Goal: Task Accomplishment & Management: Manage account settings

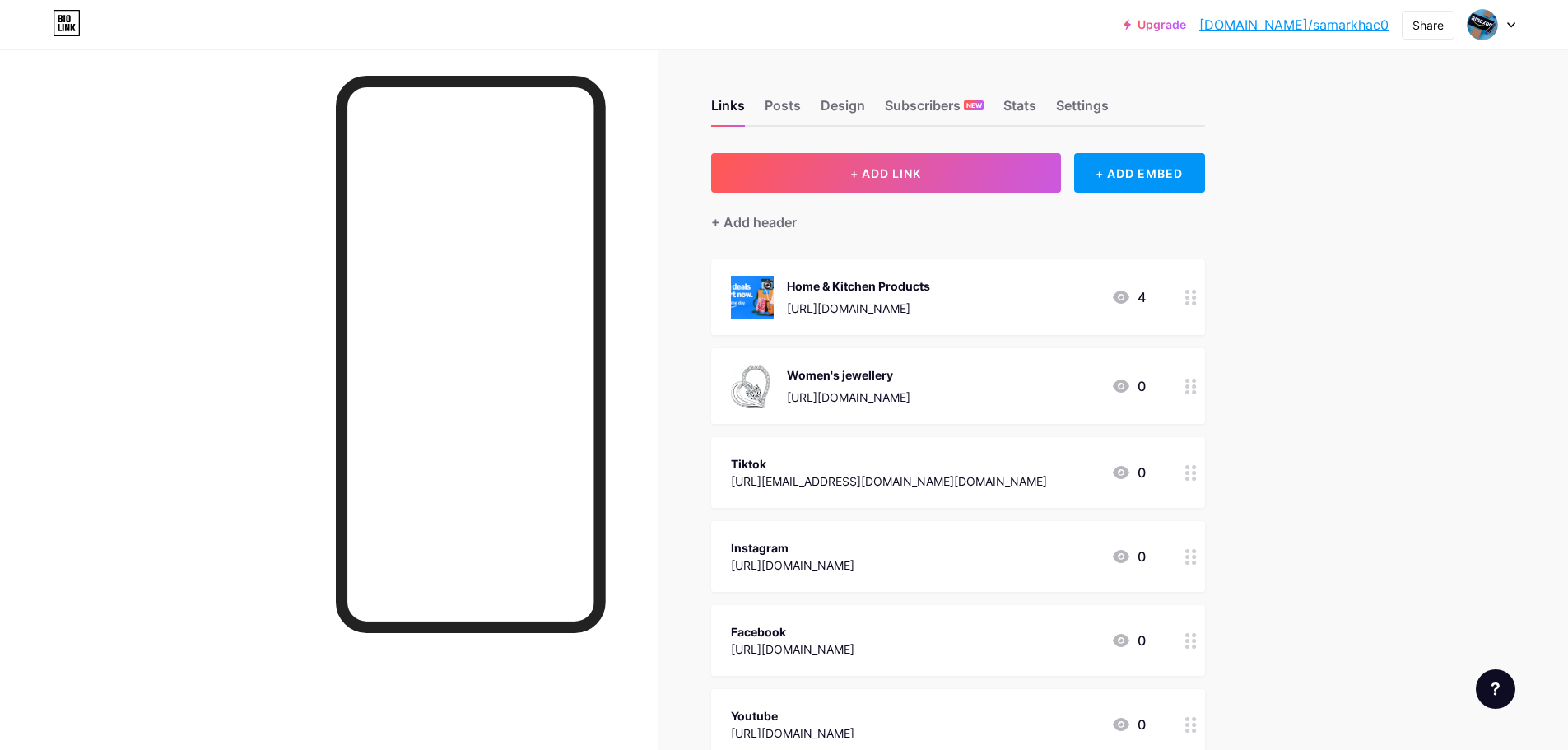
click at [1320, 228] on div "Upgrade bio.link/samark... bio.link/samarkhac0 Share Switch accounts Amazon Inf…" at bounding box center [784, 517] width 1568 height 1036
click at [1030, 95] on div "Links Posts Design Subscribers NEW Stats Settings" at bounding box center [958, 98] width 494 height 58
click at [1019, 75] on div "Links Posts Design Subscribers NEW Stats Settings" at bounding box center [958, 98] width 494 height 58
click at [1034, 108] on div "Stats" at bounding box center [1020, 110] width 33 height 30
click at [1031, 108] on div "Stats" at bounding box center [1020, 110] width 33 height 30
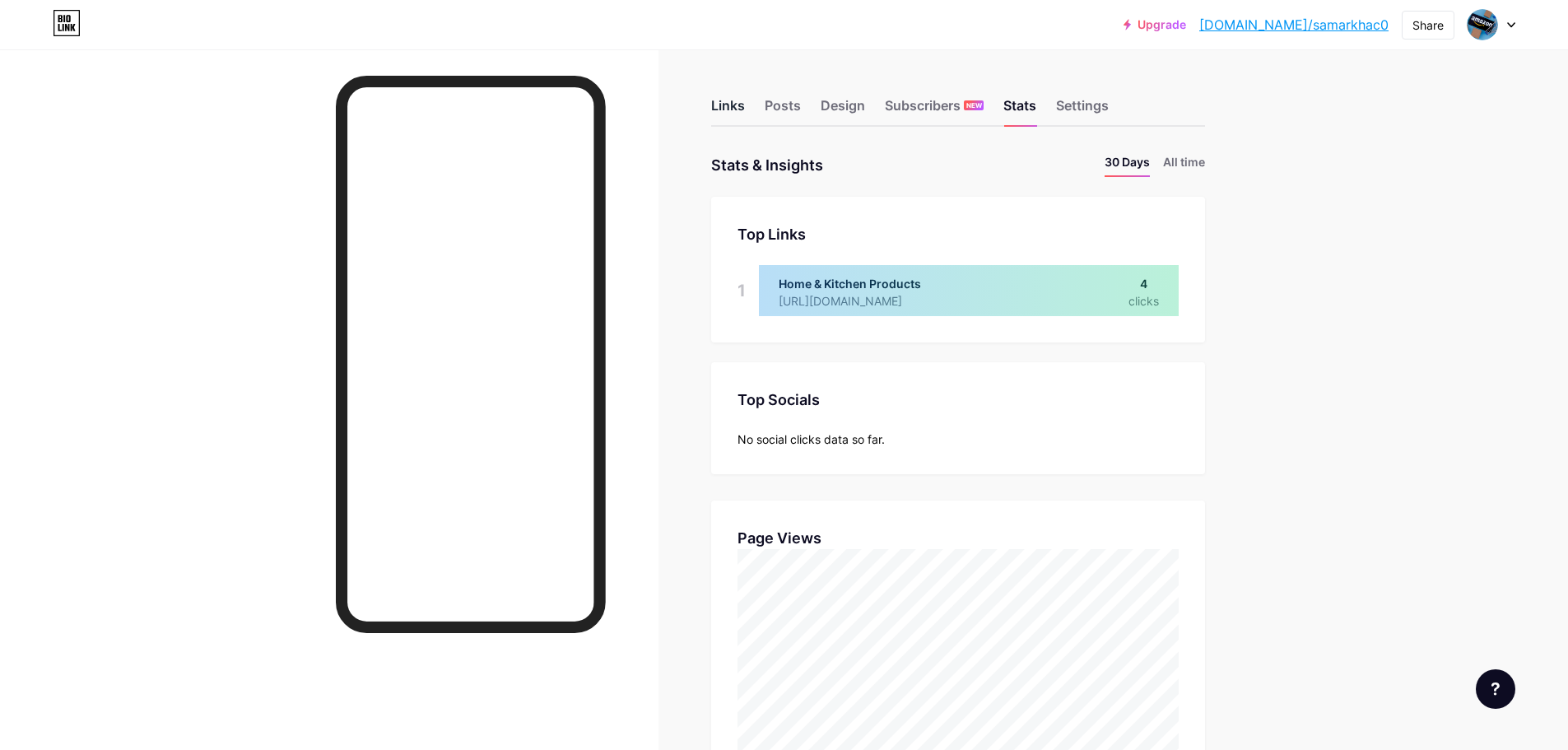
click at [733, 108] on div "Links" at bounding box center [727, 110] width 34 height 30
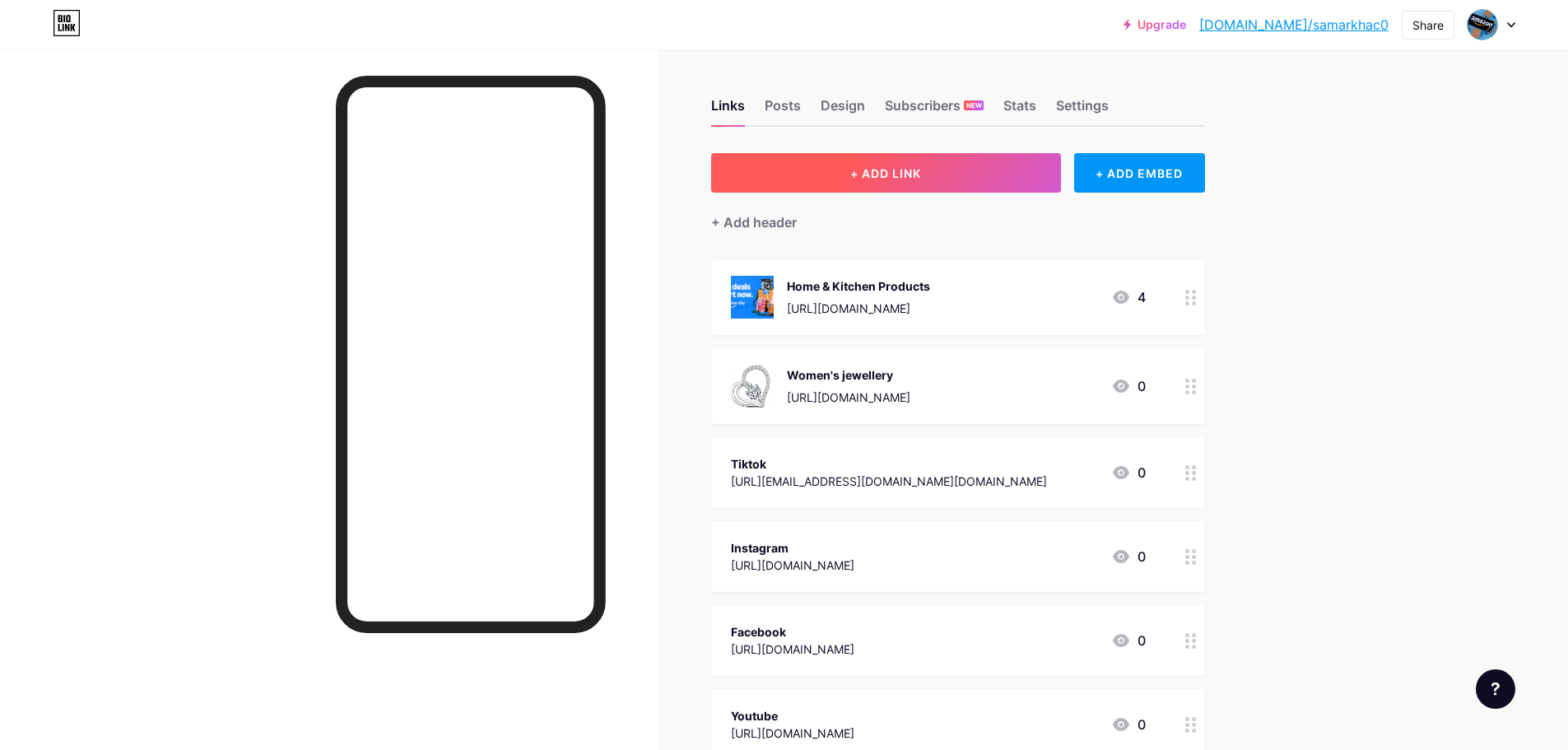
click at [957, 173] on button "+ ADD LINK" at bounding box center [885, 172] width 350 height 40
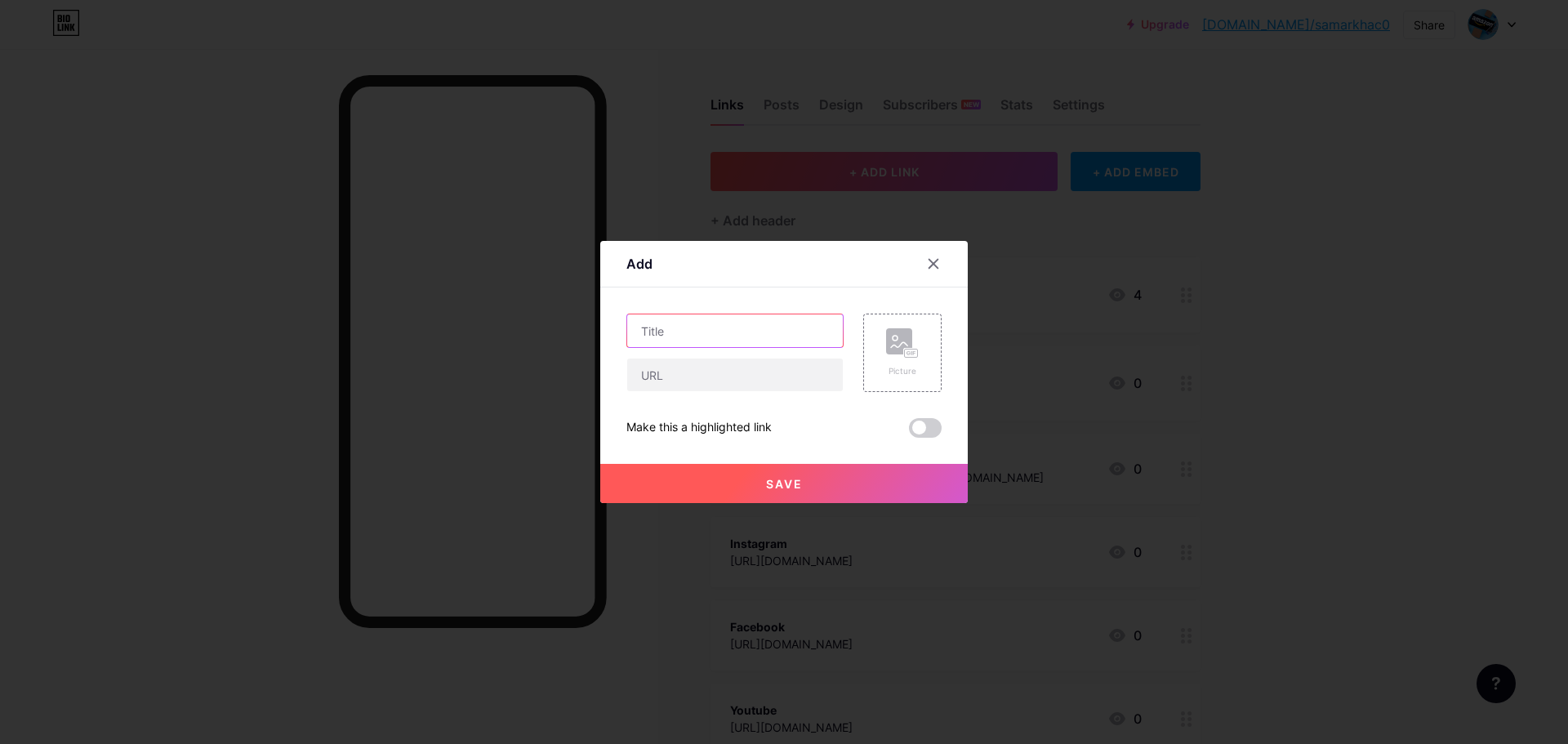
click at [723, 335] on input "text" at bounding box center [735, 331] width 215 height 33
click at [706, 372] on input "text" at bounding box center [735, 375] width 215 height 33
paste input "https://kit.co/SamarIqbal/beauty-personal-care"
type input "https://kit.co/SamarIqbal/beauty-personal-care"
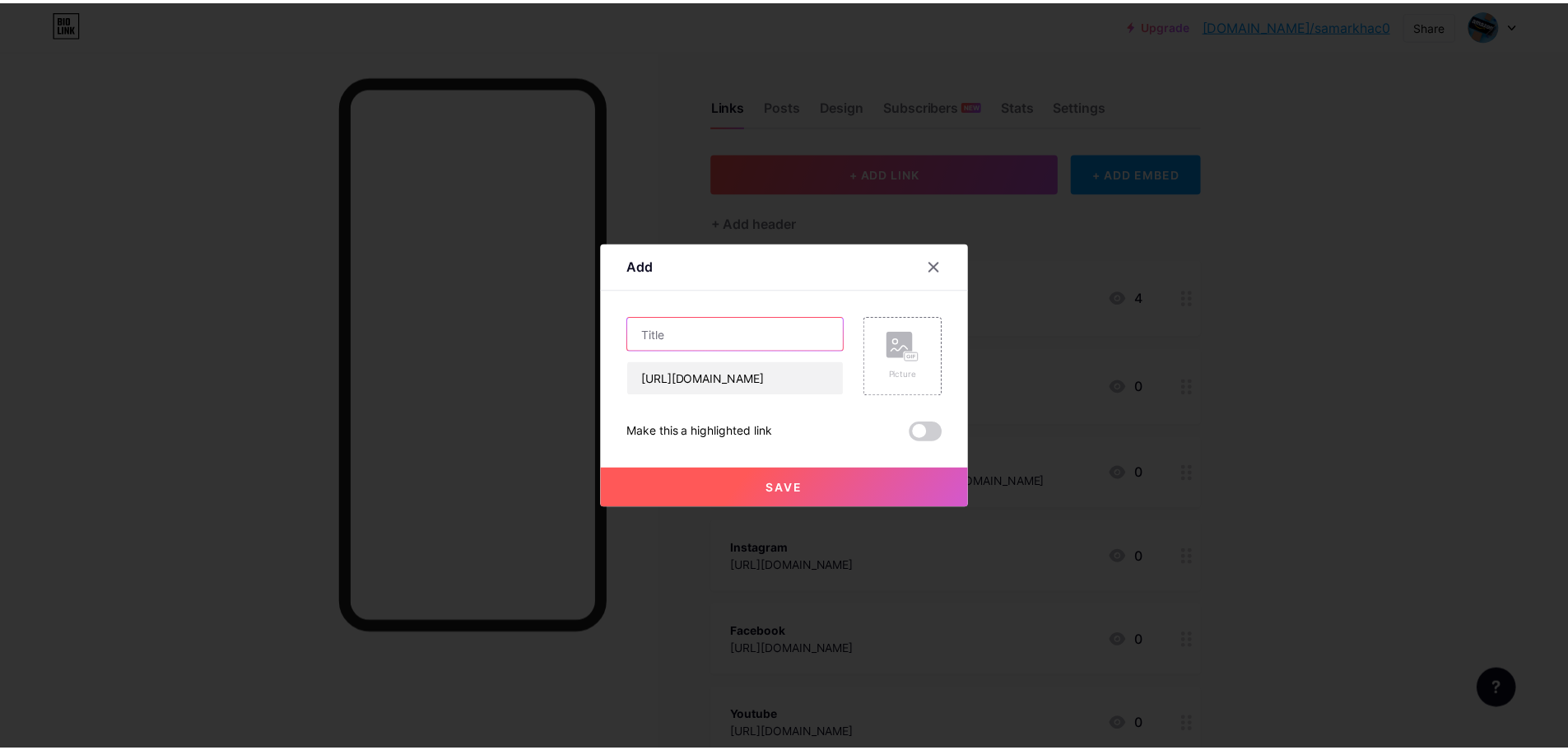
scroll to position [0, 0]
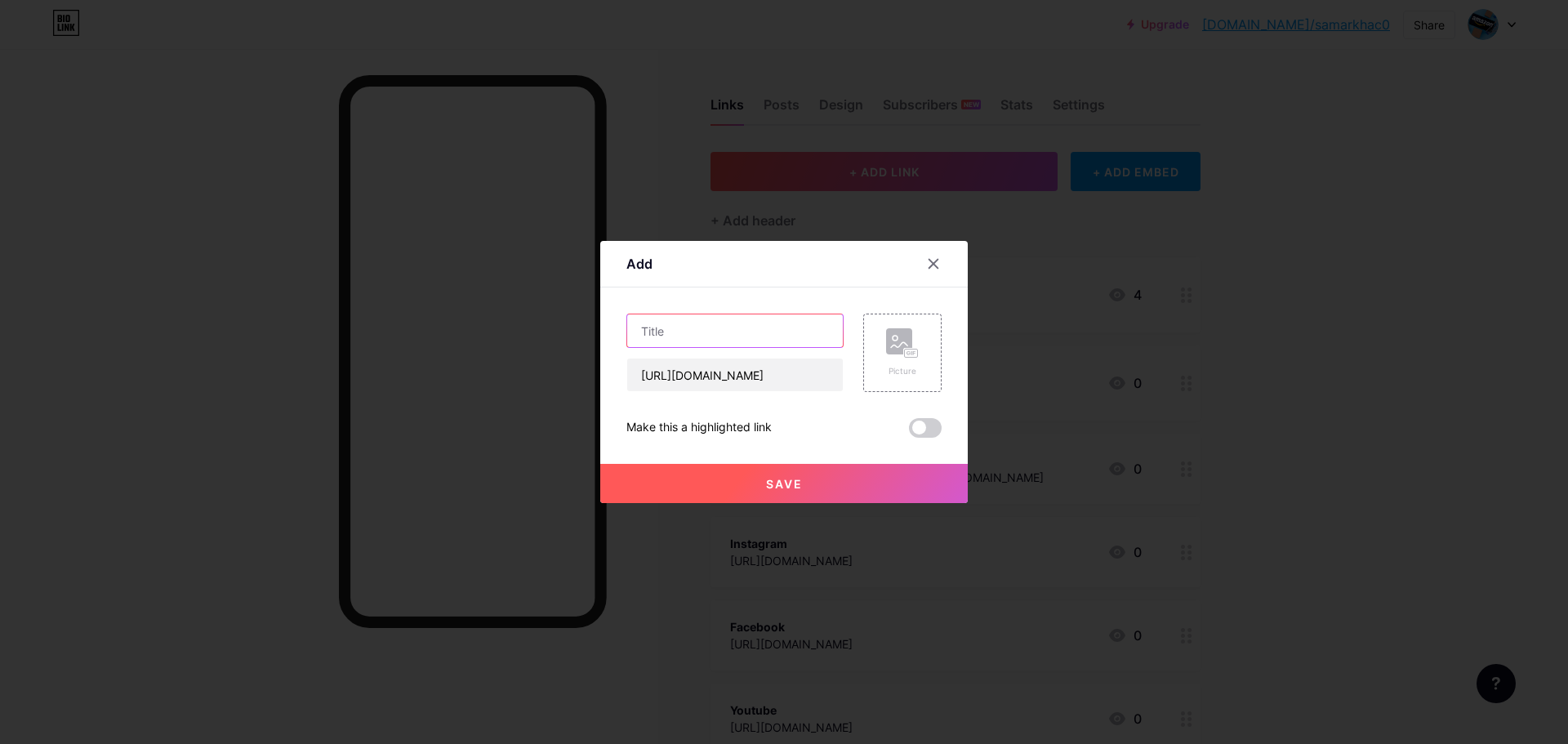
click at [702, 330] on input "text" at bounding box center [735, 331] width 215 height 33
type input "Beauty & Personal Care"
click at [820, 473] on button "Save" at bounding box center [784, 484] width 368 height 39
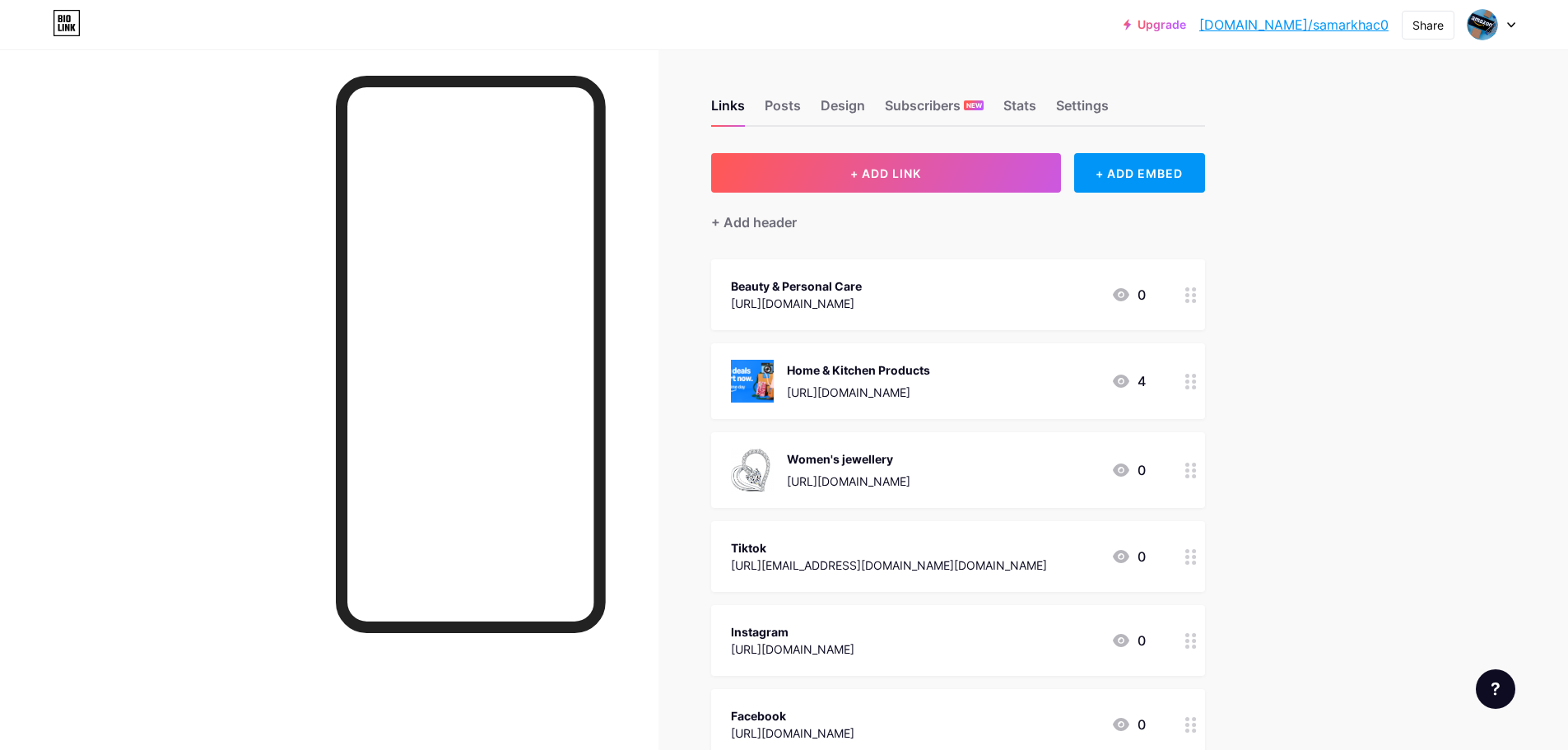
click at [727, 464] on div "Women's jewellery https://kit.co/SamarIqbal/women-s-jewellery 0" at bounding box center [958, 470] width 494 height 76
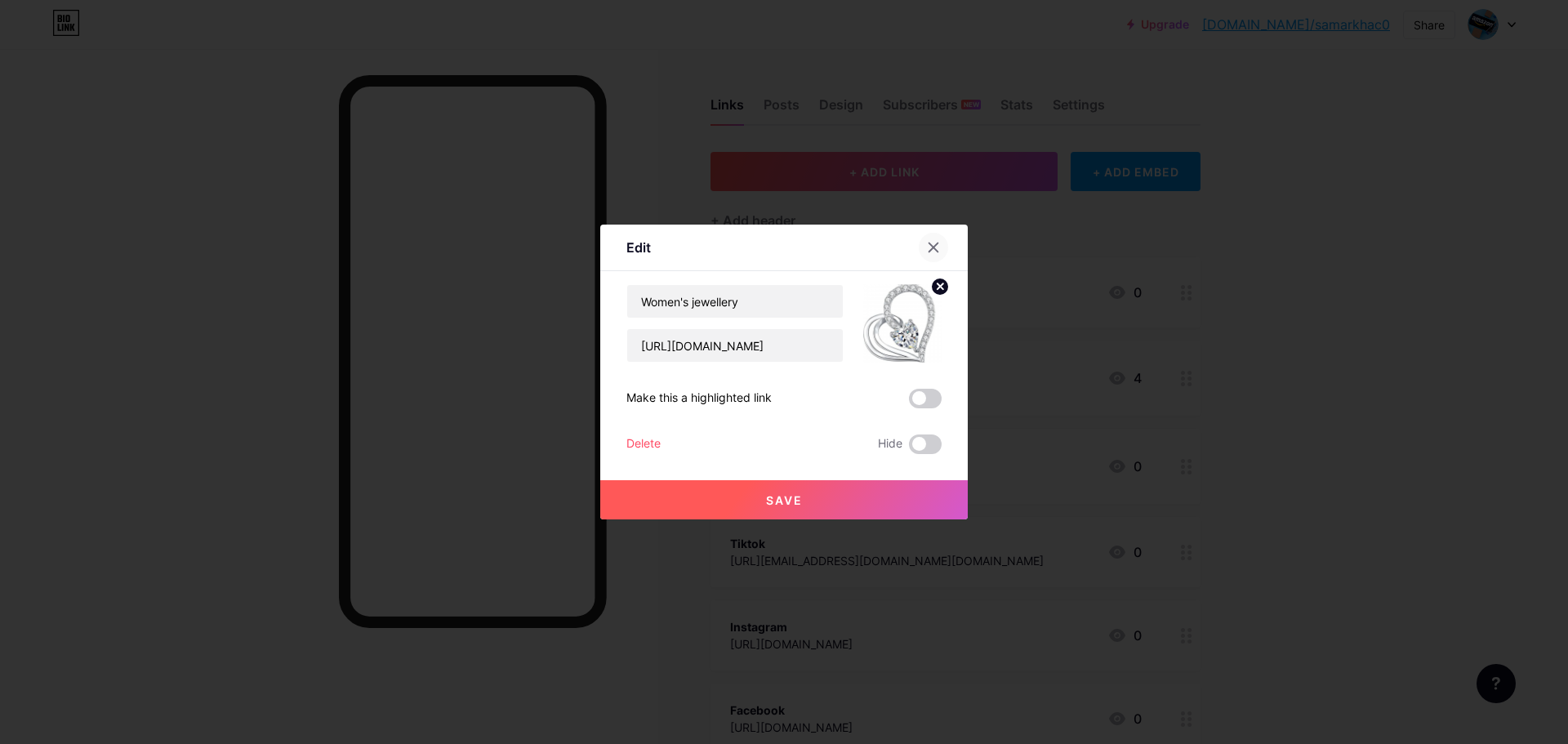
click at [929, 242] on icon at bounding box center [934, 248] width 13 height 13
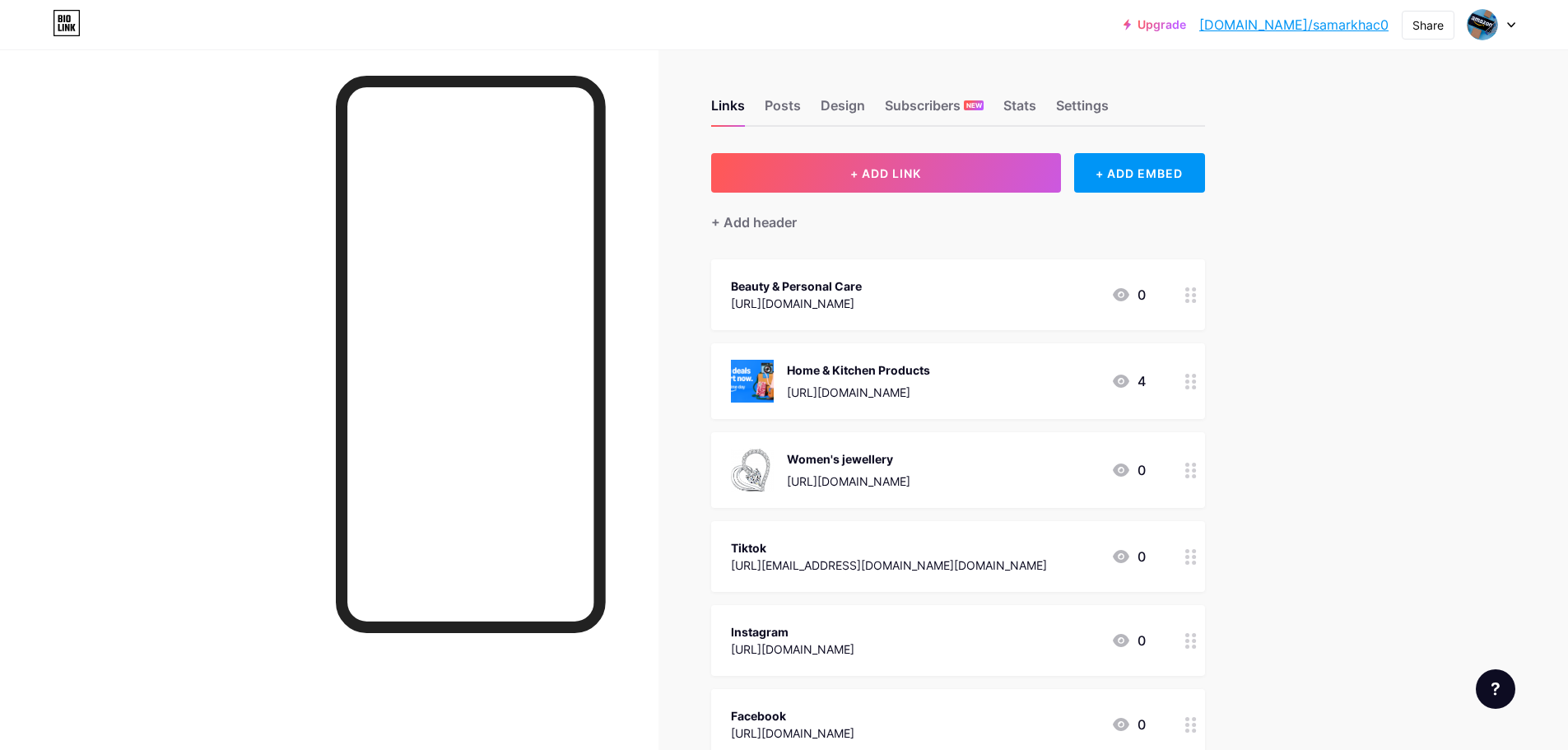
click at [1192, 297] on icon at bounding box center [1191, 296] width 12 height 16
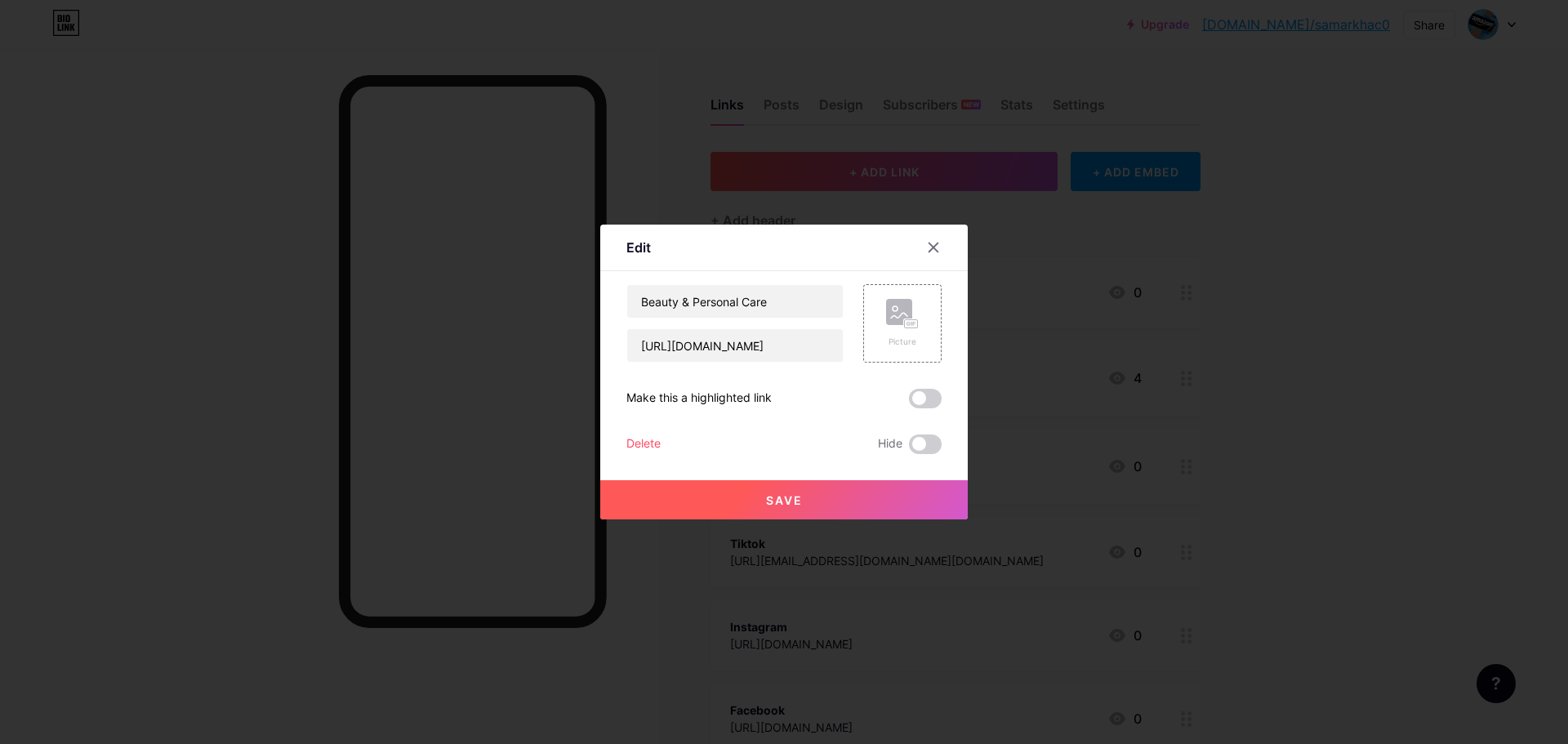
click at [1245, 285] on div at bounding box center [784, 372] width 1568 height 744
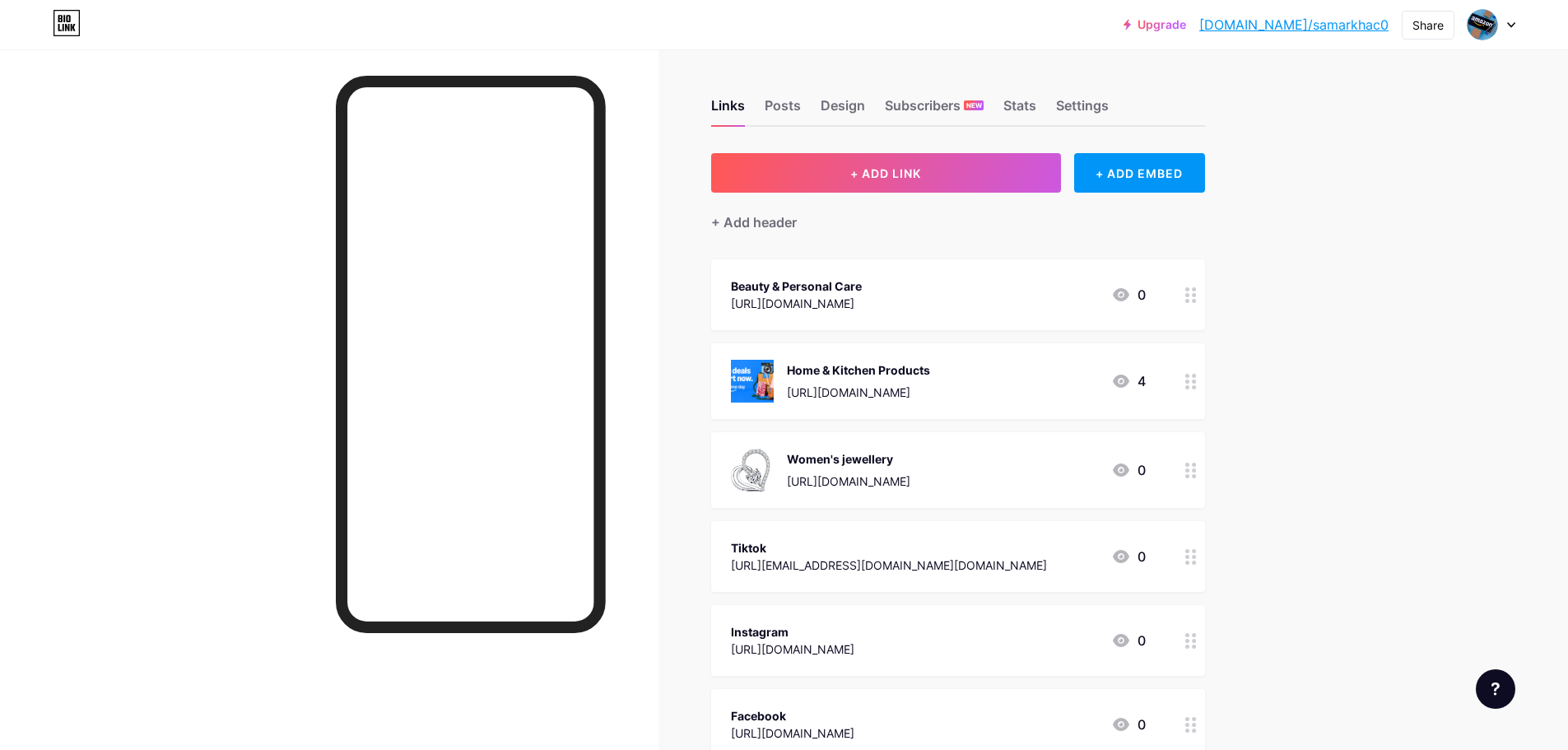
click at [1189, 380] on circle at bounding box center [1187, 382] width 4 height 4
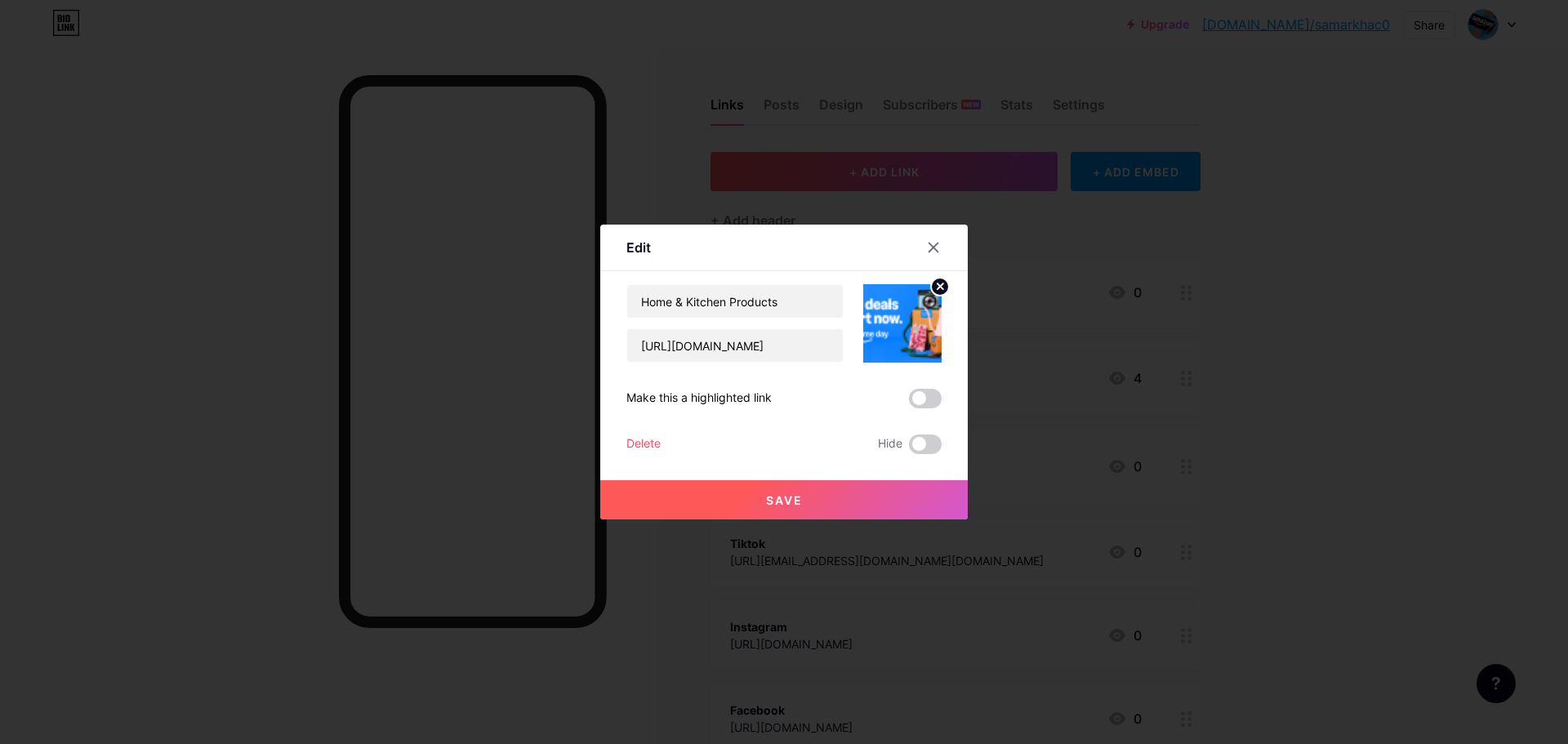
click at [898, 334] on img at bounding box center [902, 324] width 79 height 79
click at [931, 291] on circle at bounding box center [940, 286] width 18 height 18
click at [905, 316] on rect at bounding box center [898, 311] width 26 height 26
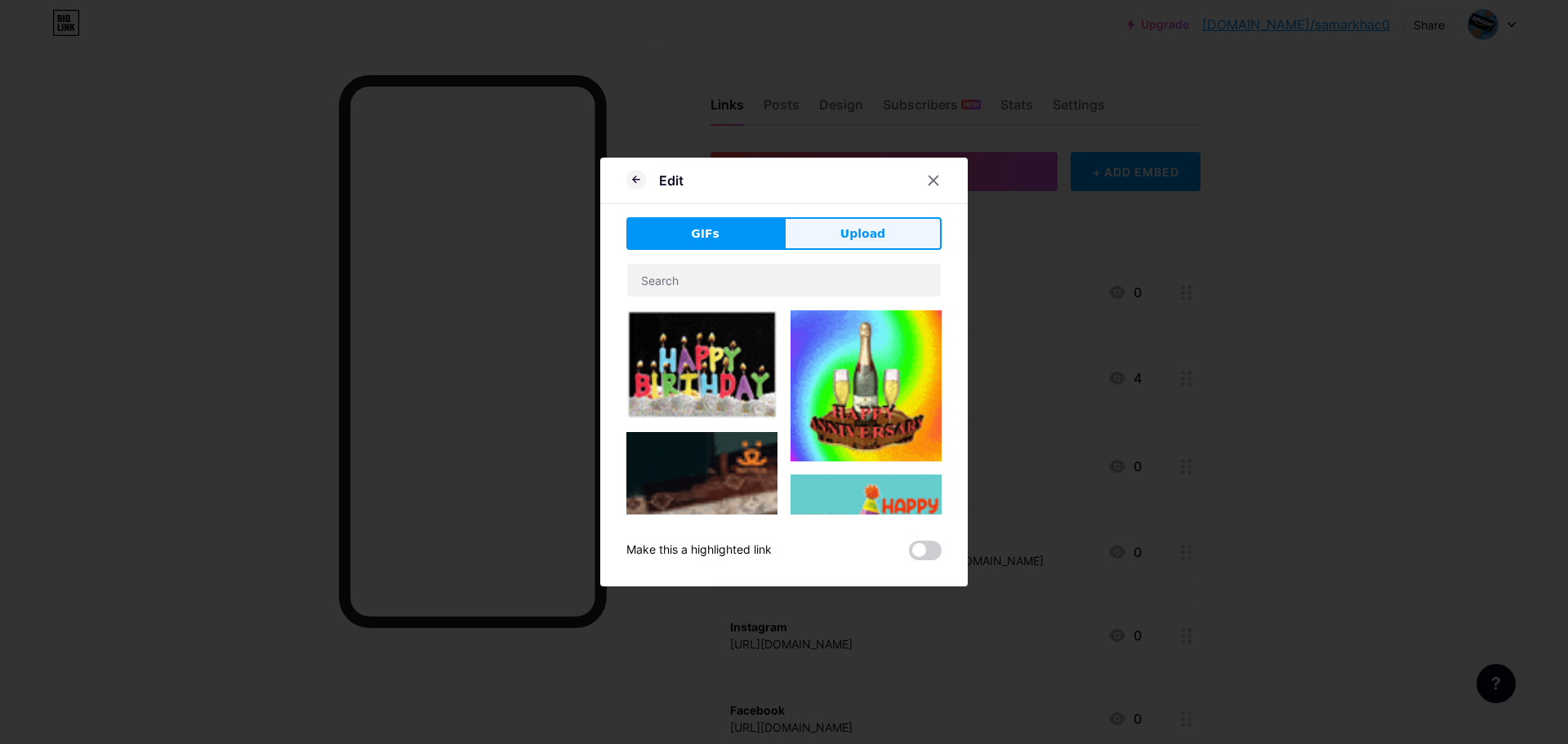
click at [823, 233] on button "Upload" at bounding box center [863, 234] width 158 height 33
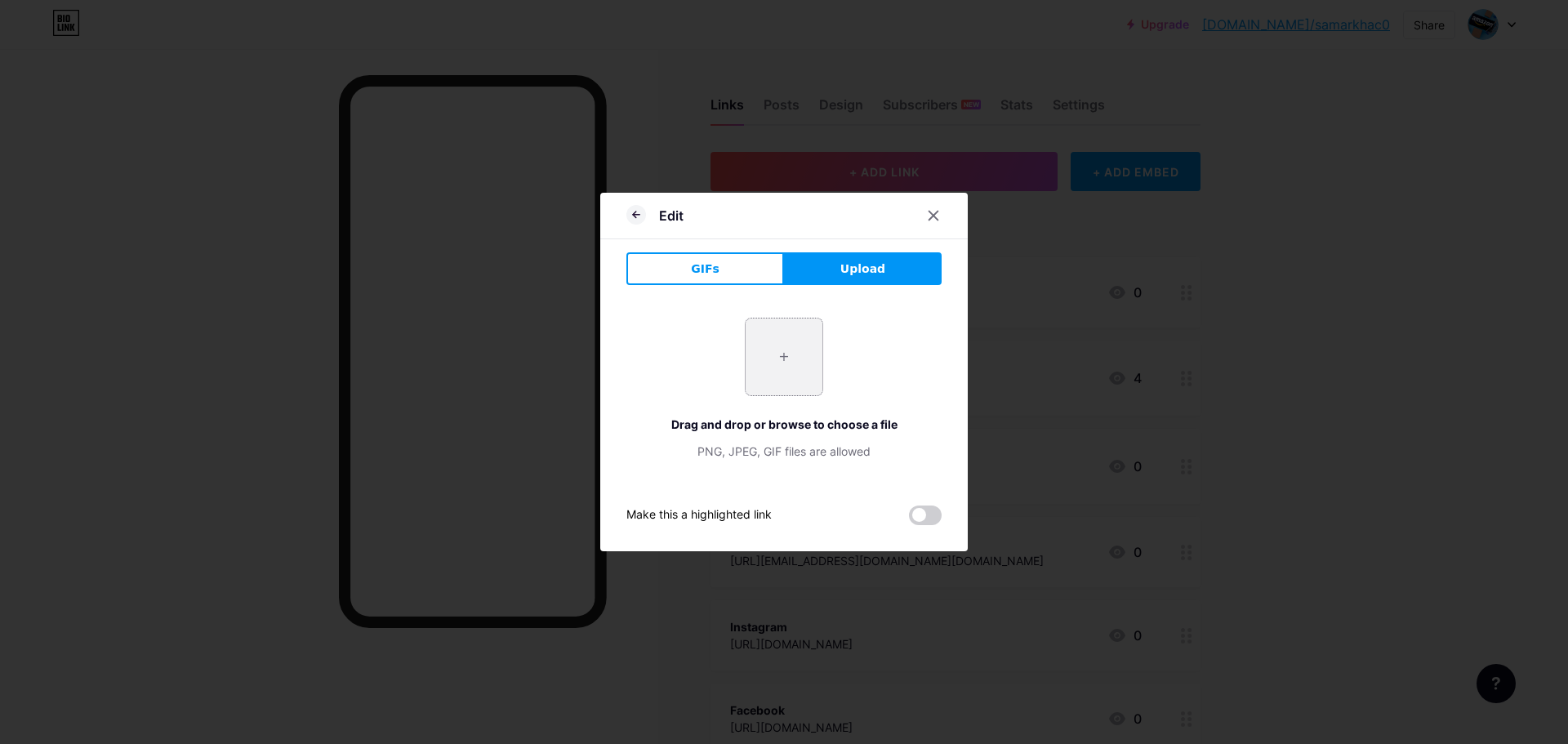
click at [769, 382] on input "file" at bounding box center [784, 358] width 77 height 77
type input "C:\fakepath\10478252.png"
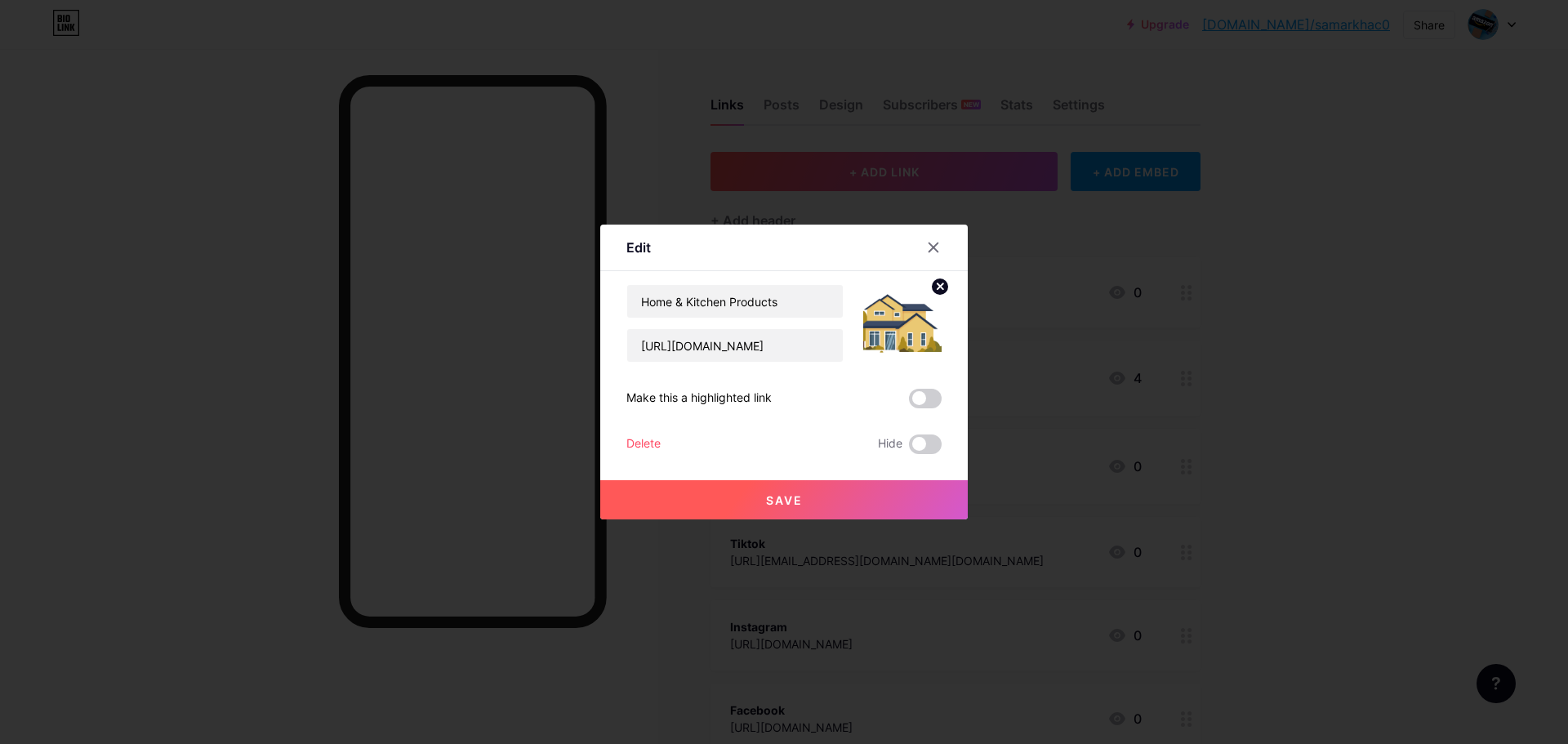
click at [792, 499] on span "Save" at bounding box center [784, 500] width 37 height 13
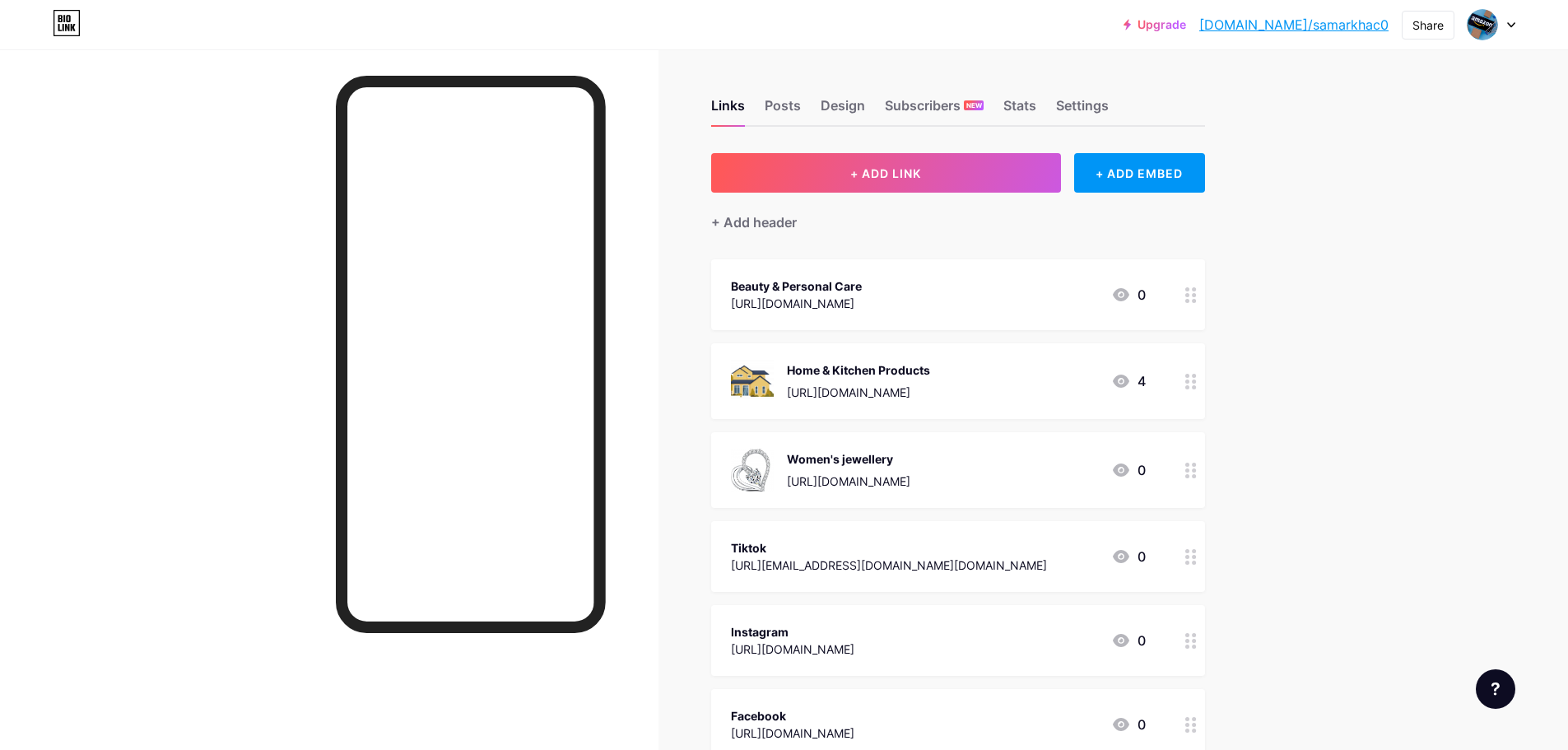
click at [862, 289] on div "Beauty & Personal Care" at bounding box center [796, 286] width 131 height 17
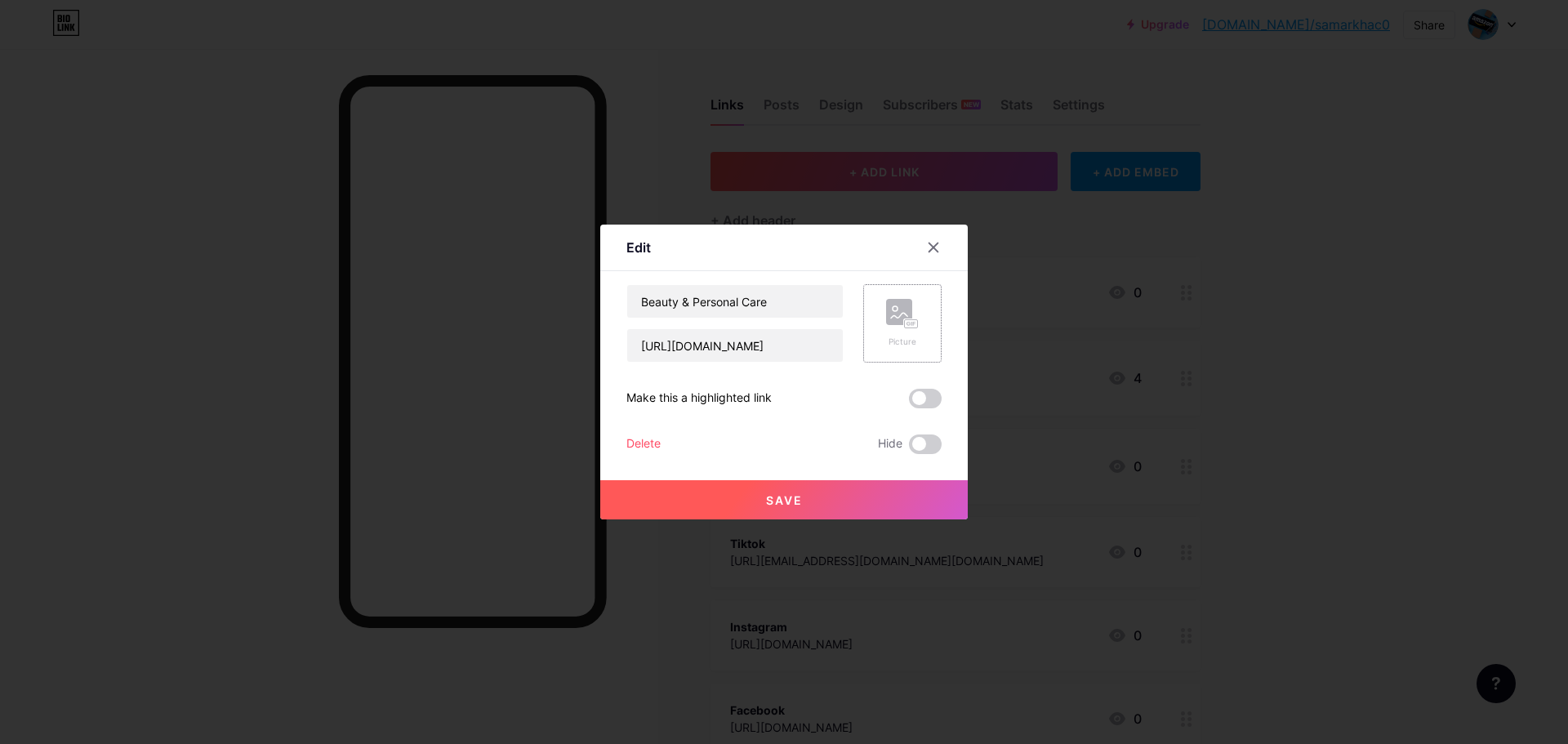
click at [907, 326] on rect at bounding box center [912, 324] width 13 height 9
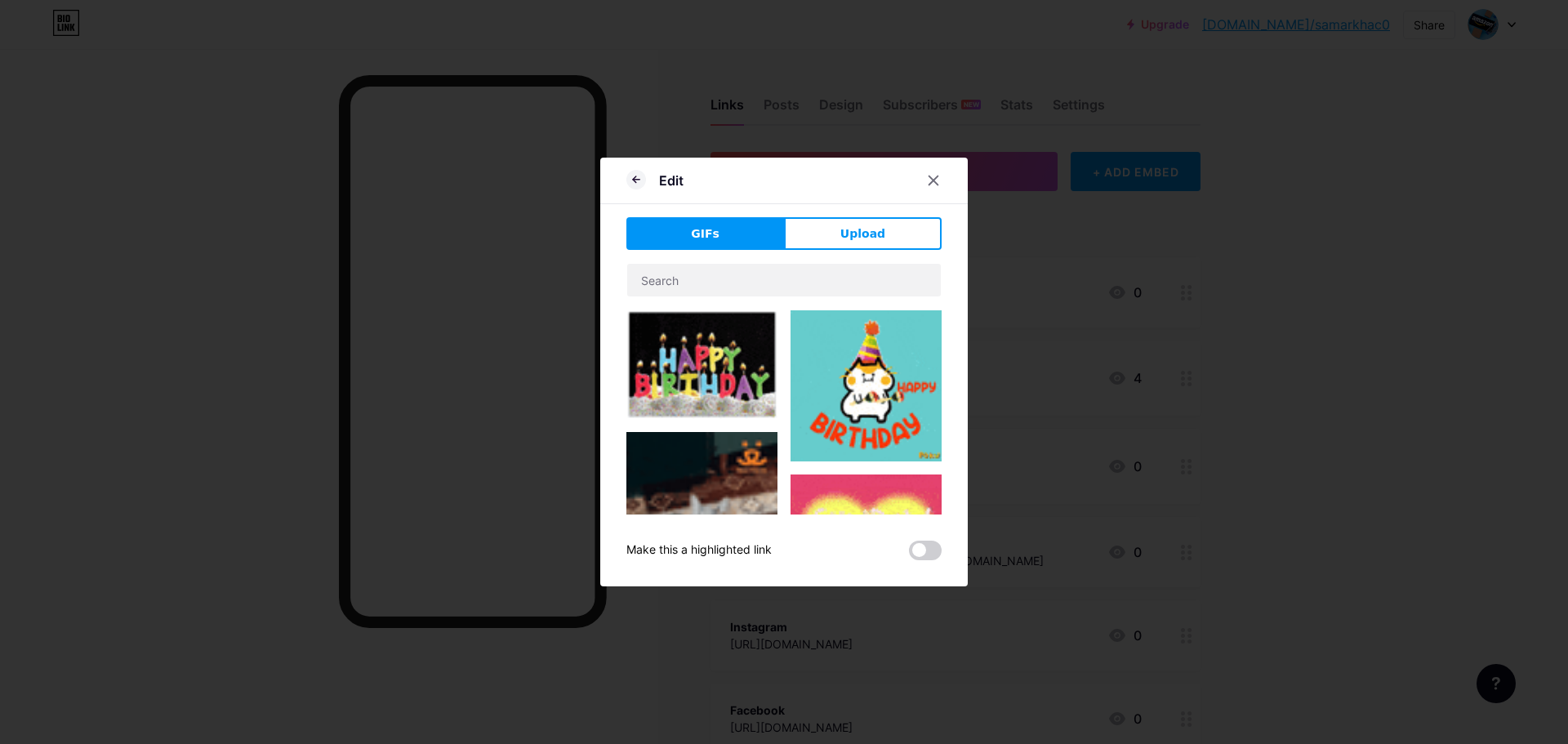
click at [853, 208] on div "Edit GIFs Upload Content YouTube Play YouTube video without leaving your page. …" at bounding box center [784, 372] width 368 height 429
click at [857, 230] on span "Upload" at bounding box center [863, 235] width 45 height 17
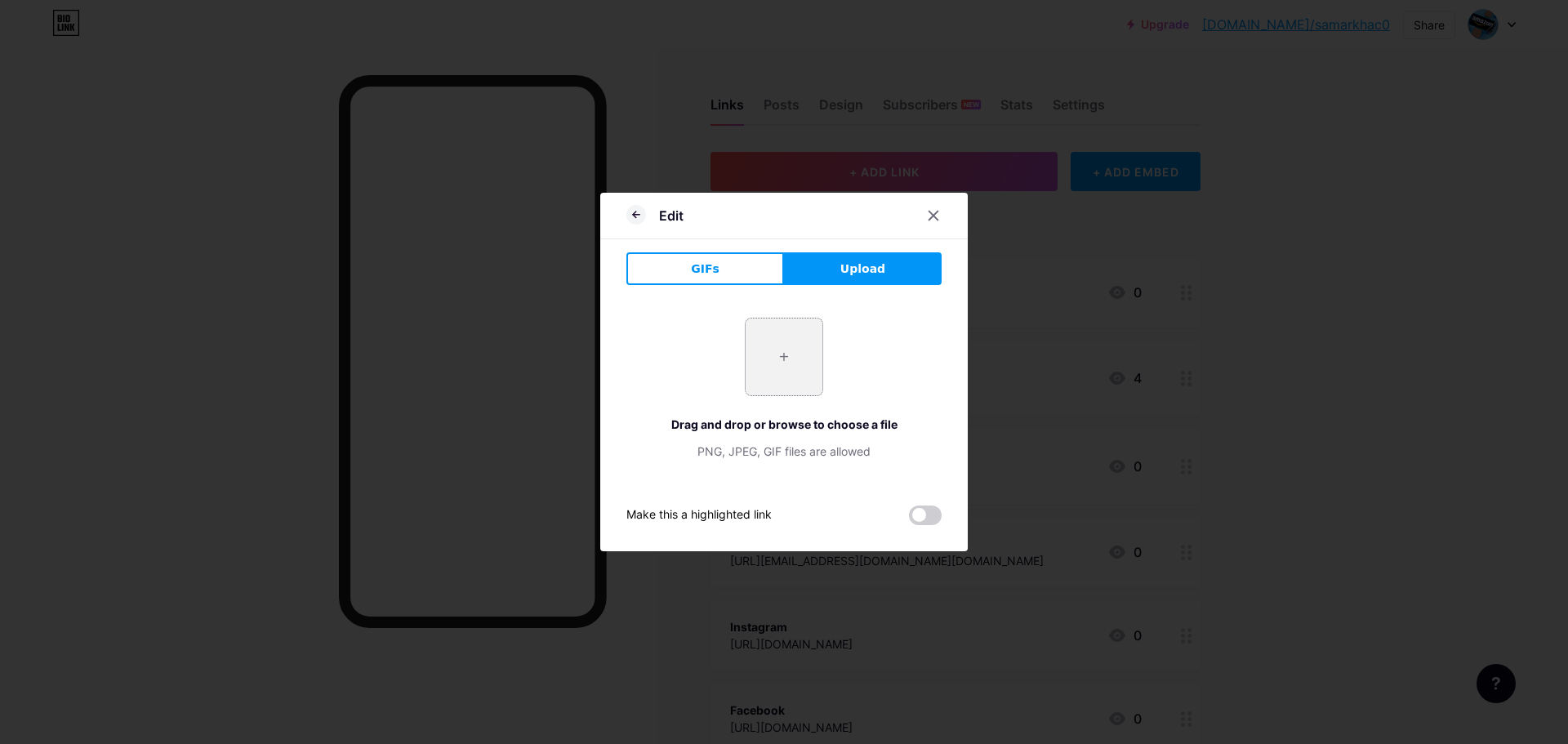
click at [792, 362] on input "file" at bounding box center [784, 358] width 77 height 77
type input "C:\fakepath\spa-beauty-care-concept-beautiful-various-products-spa-set-care-spa…"
click at [859, 360] on div "+ Drag and drop or browse to choose a file PNG, JPEG, GIF files are allowed" at bounding box center [784, 389] width 315 height 142
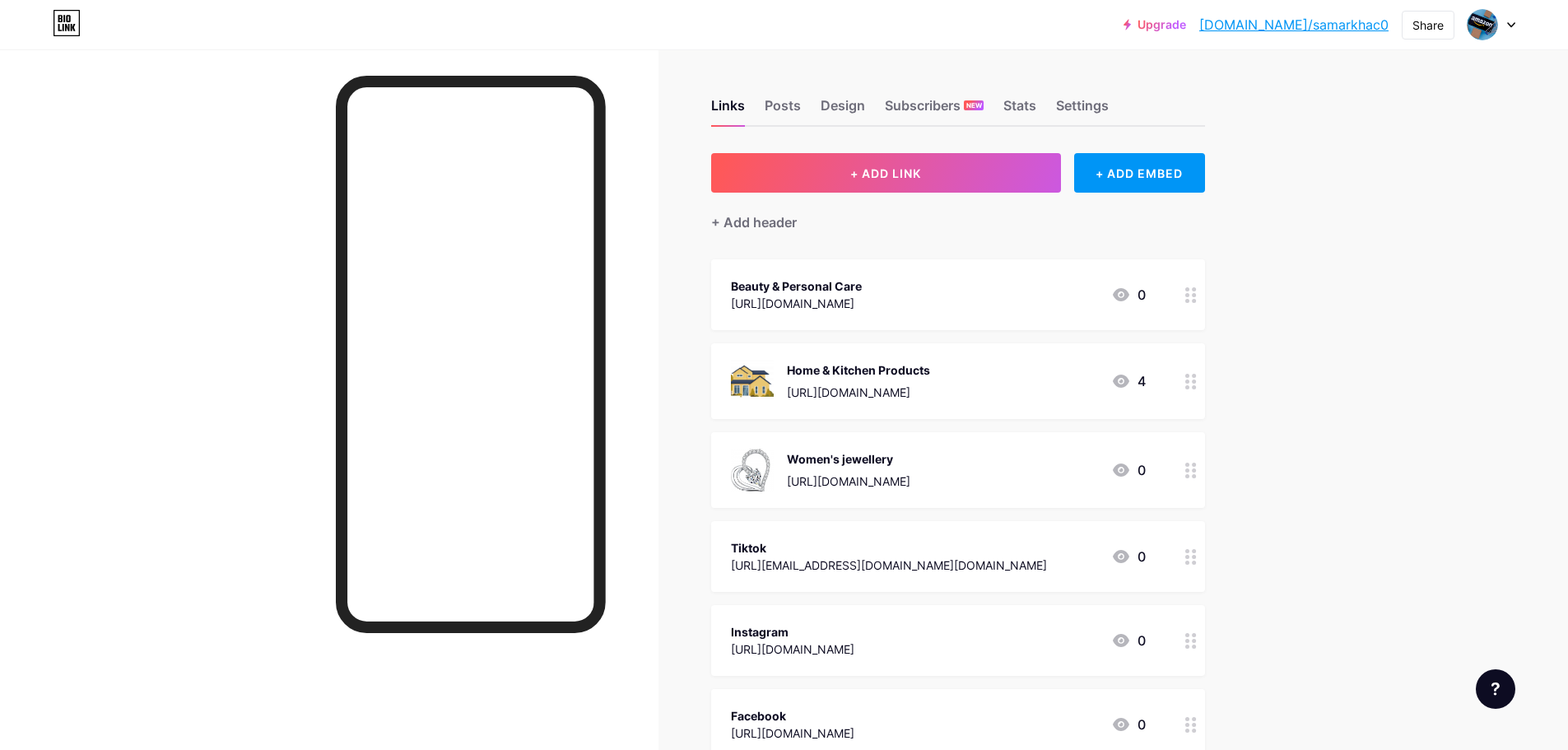
click at [1072, 300] on div "Beauty & Personal Care https://kit.co/SamarIqbal/beauty-personal-care 0" at bounding box center [938, 295] width 415 height 38
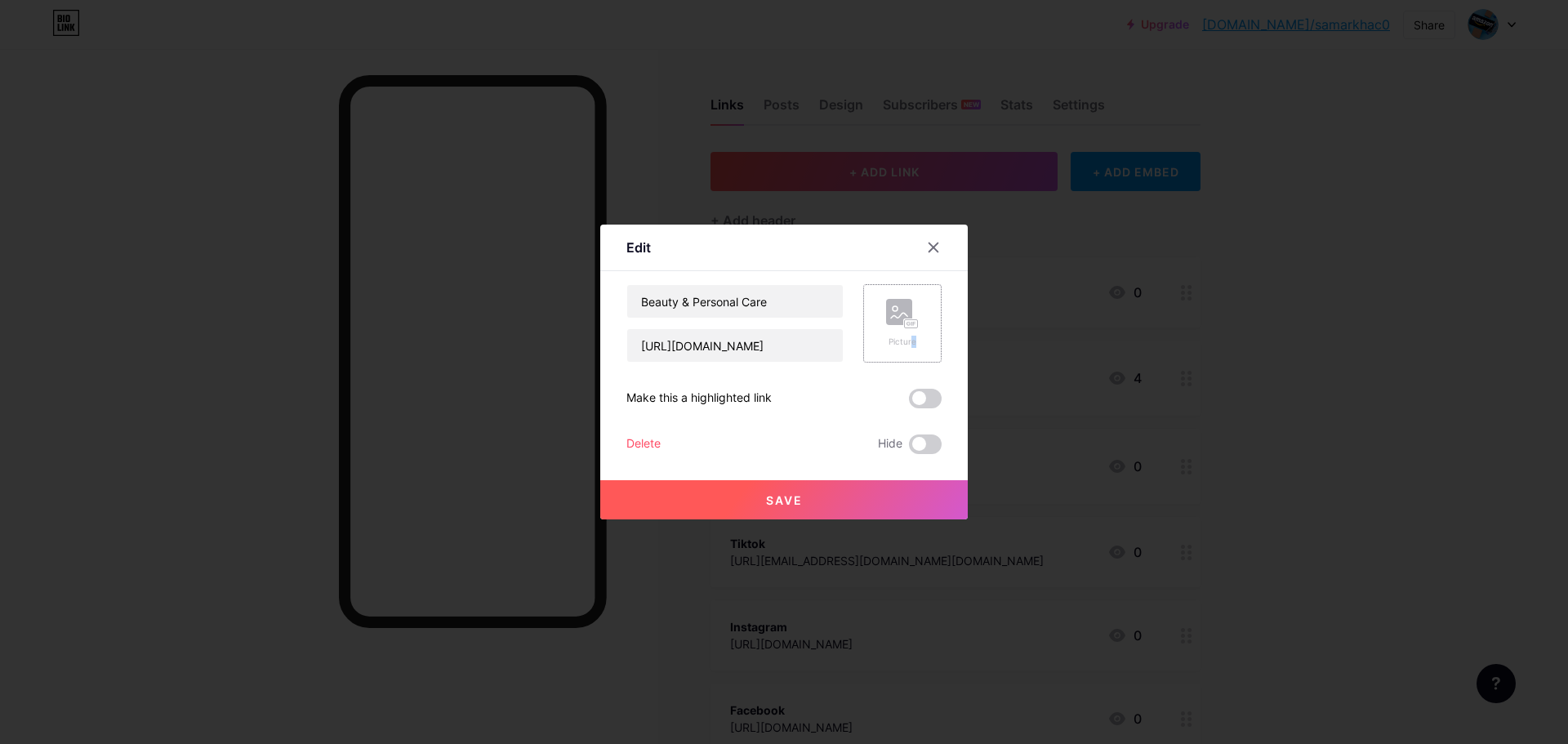
click at [907, 346] on div "Picture" at bounding box center [902, 341] width 33 height 12
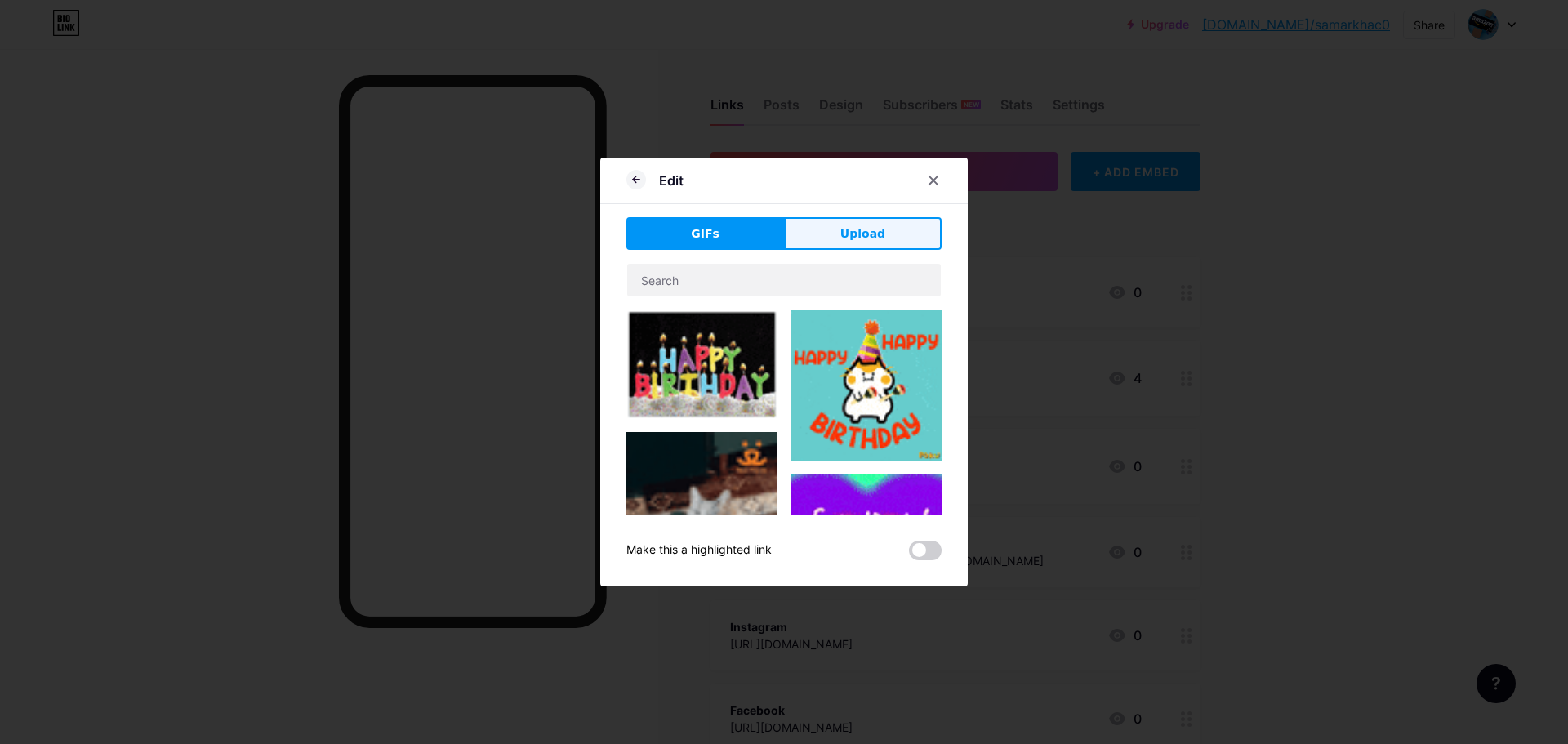
click at [867, 242] on button "Upload" at bounding box center [863, 234] width 158 height 33
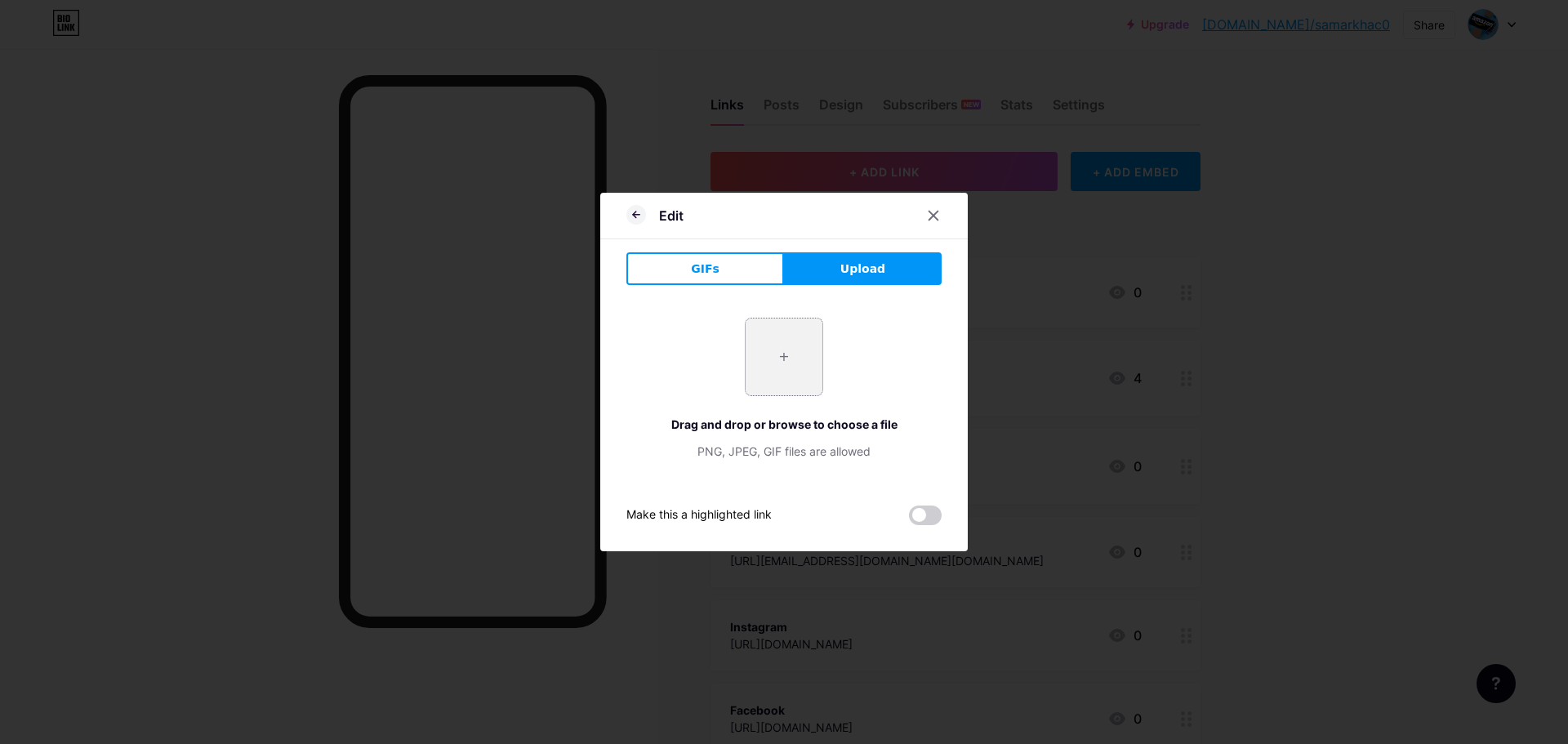
click at [779, 335] on input "file" at bounding box center [784, 358] width 77 height 77
click at [850, 370] on div "+ Drag and drop or browse to choose a file PNG, JPEG, GIF files are allowed" at bounding box center [784, 389] width 315 height 142
click at [680, 356] on div "+ Drag and drop or browse to choose a file PNG, JPEG, GIF files are allowed" at bounding box center [784, 389] width 315 height 142
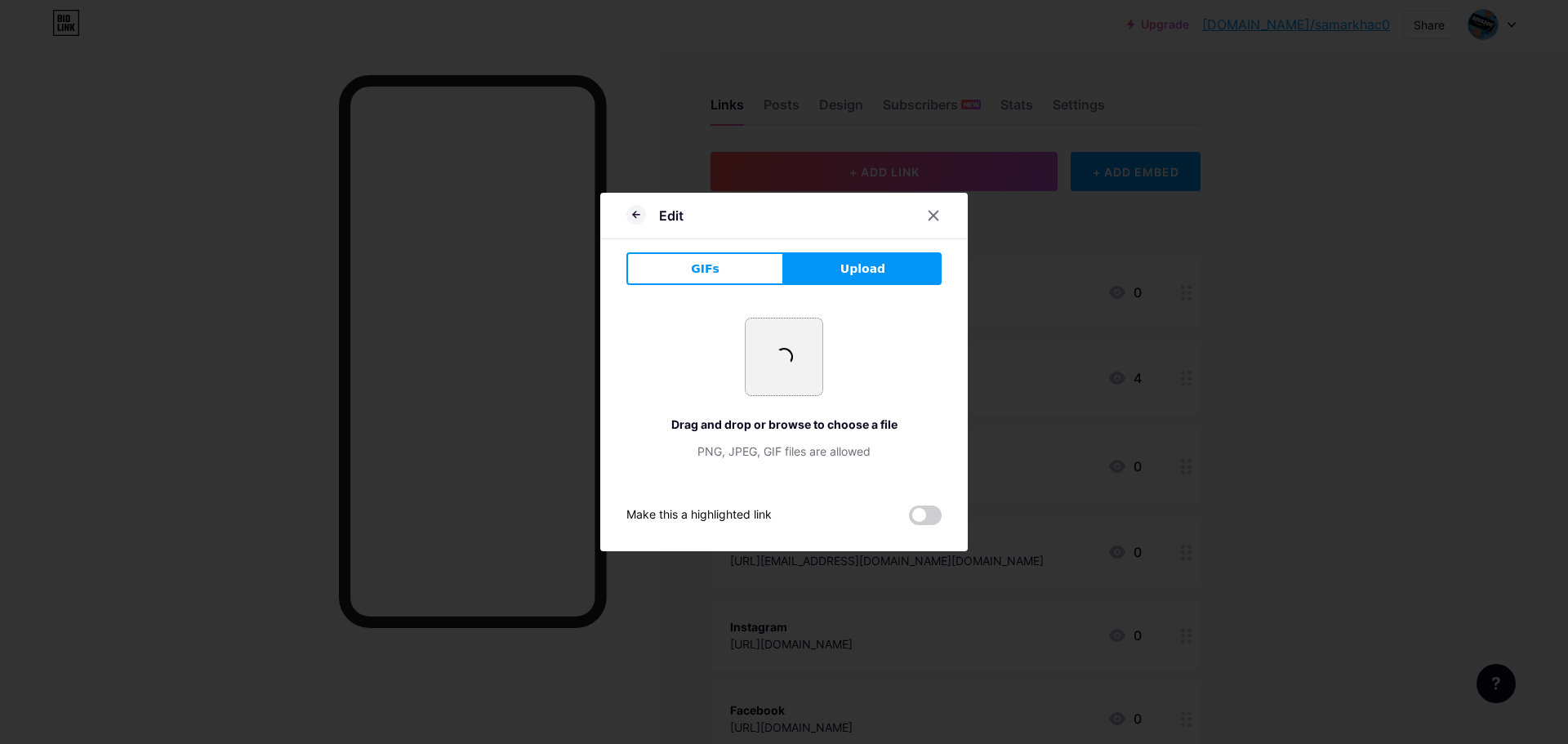
click at [770, 384] on input "file" at bounding box center [784, 358] width 77 height 77
type input "C:\fakepath\spa-beauty-care-concept-beautiful-various-products-spa-set-care-spa…"
click at [927, 217] on icon at bounding box center [934, 216] width 13 height 13
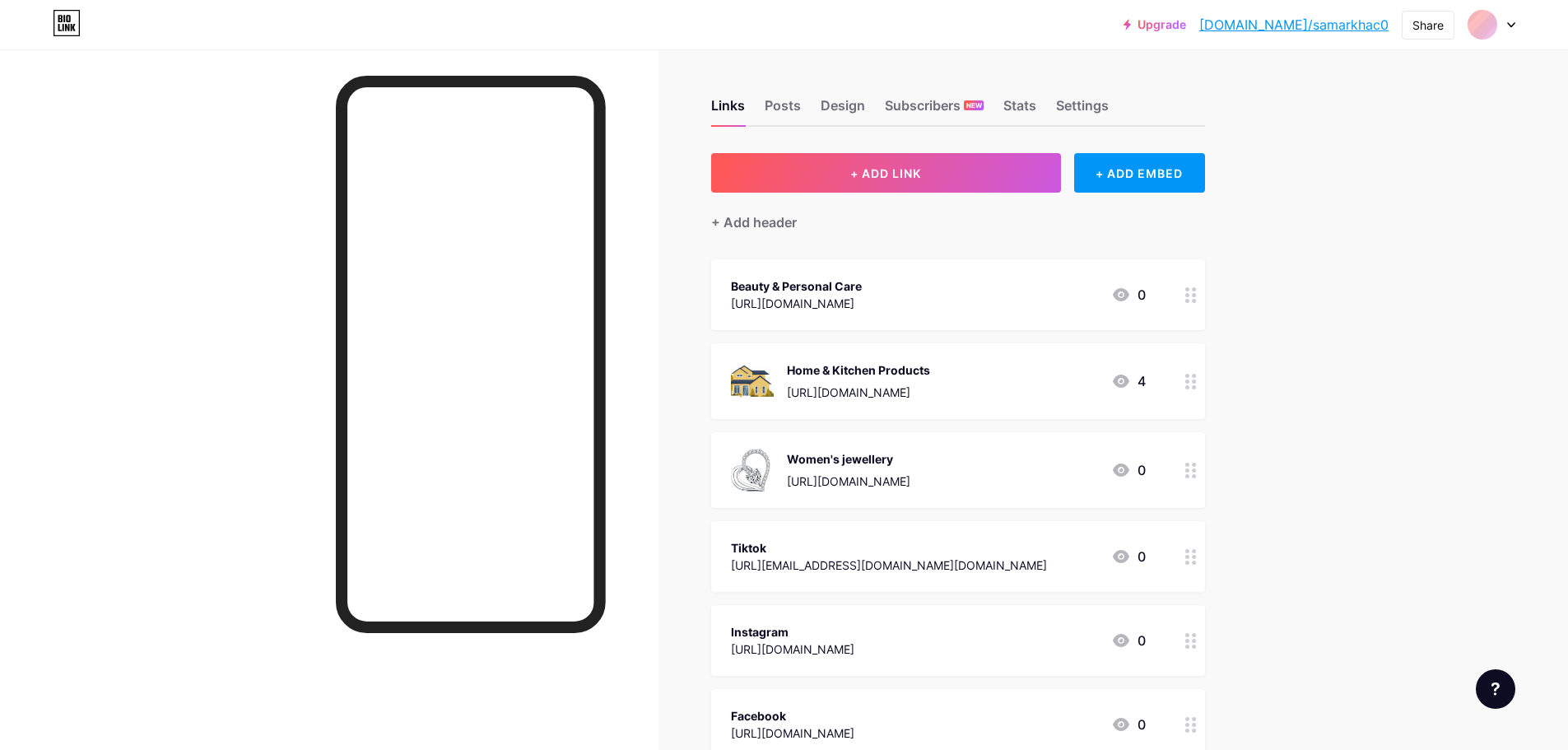
click at [1033, 291] on div "Beauty & Personal Care [URL][DOMAIN_NAME] 0" at bounding box center [938, 295] width 415 height 38
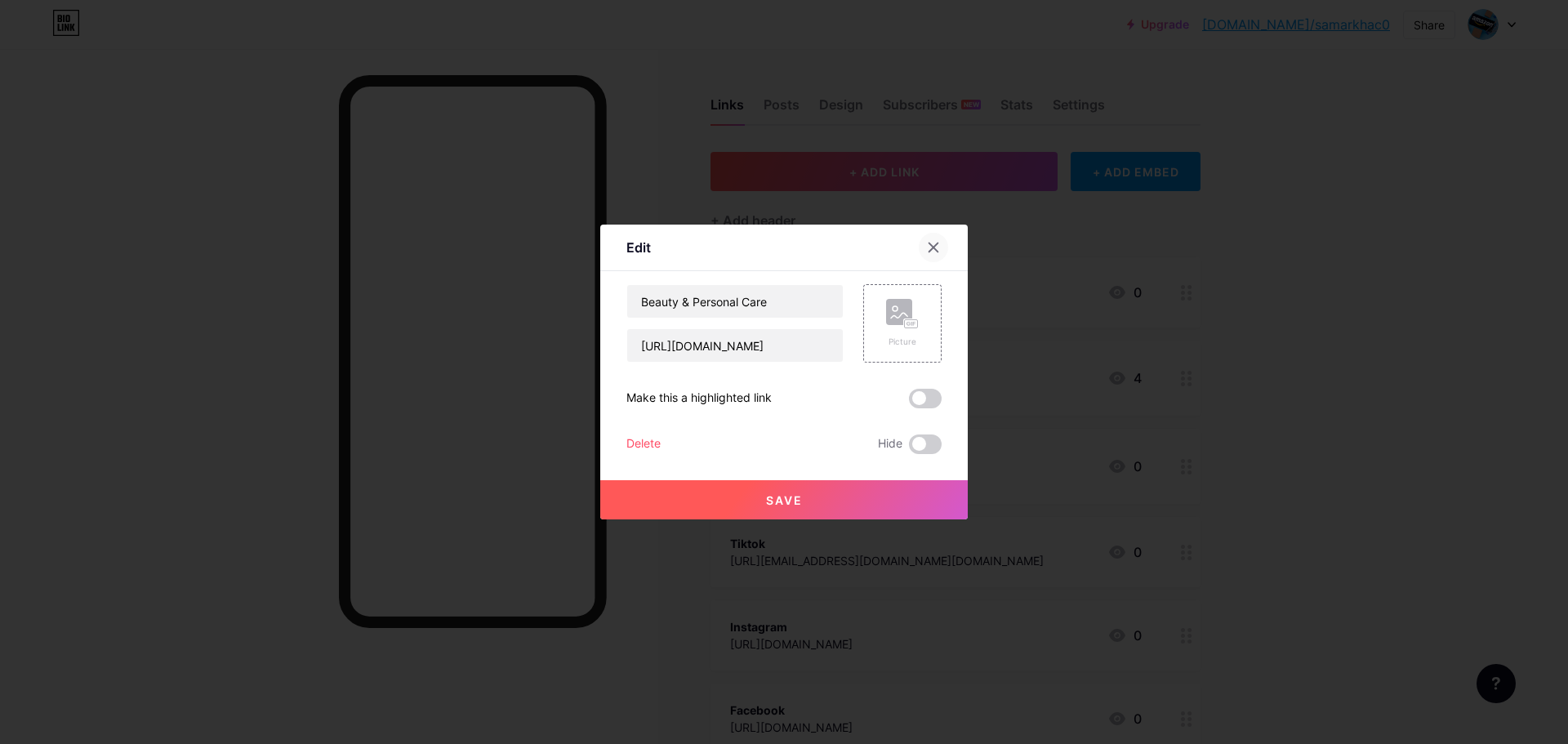
click at [929, 246] on icon at bounding box center [933, 247] width 9 height 9
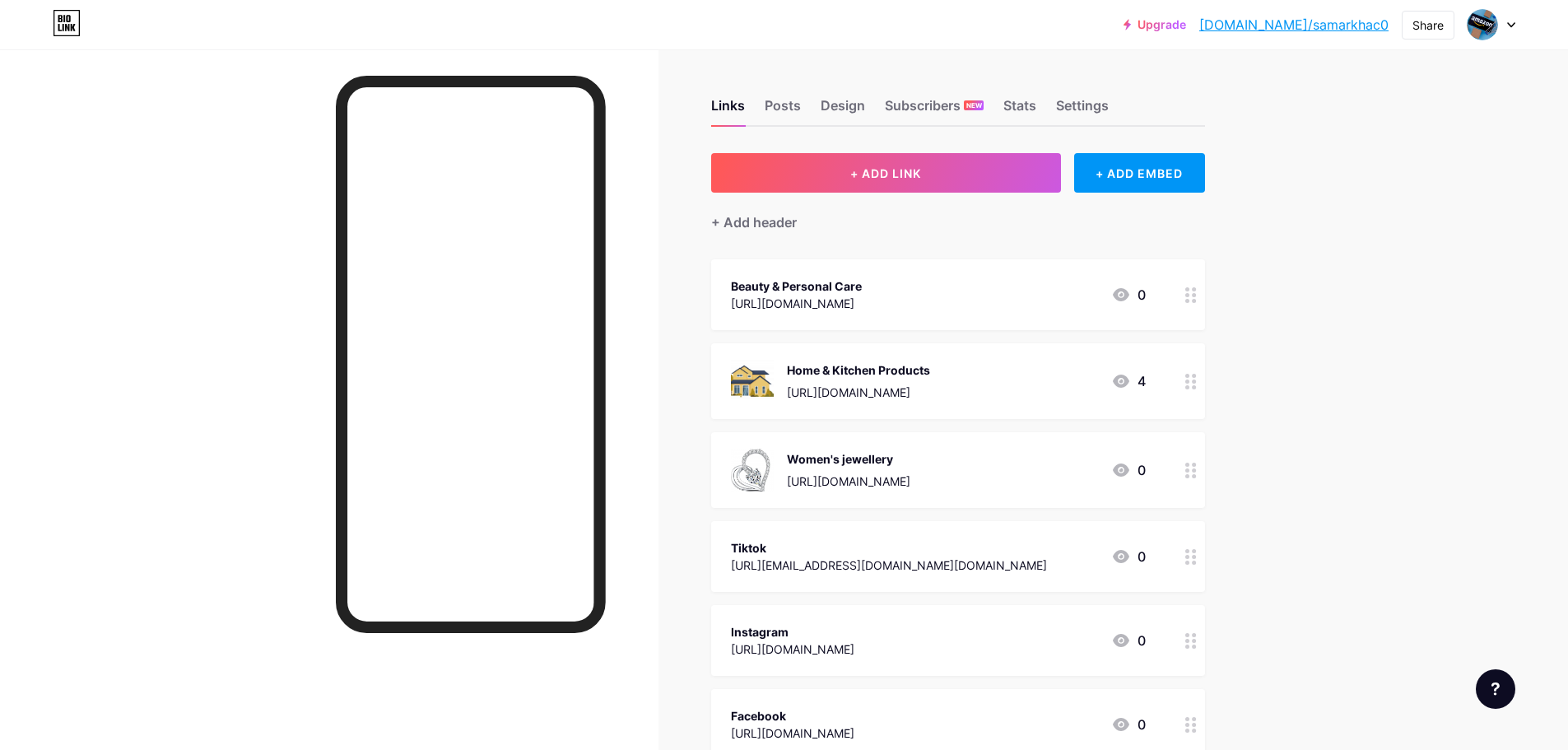
click at [1030, 294] on div "Beauty & Personal Care [URL][DOMAIN_NAME] 0" at bounding box center [938, 295] width 415 height 38
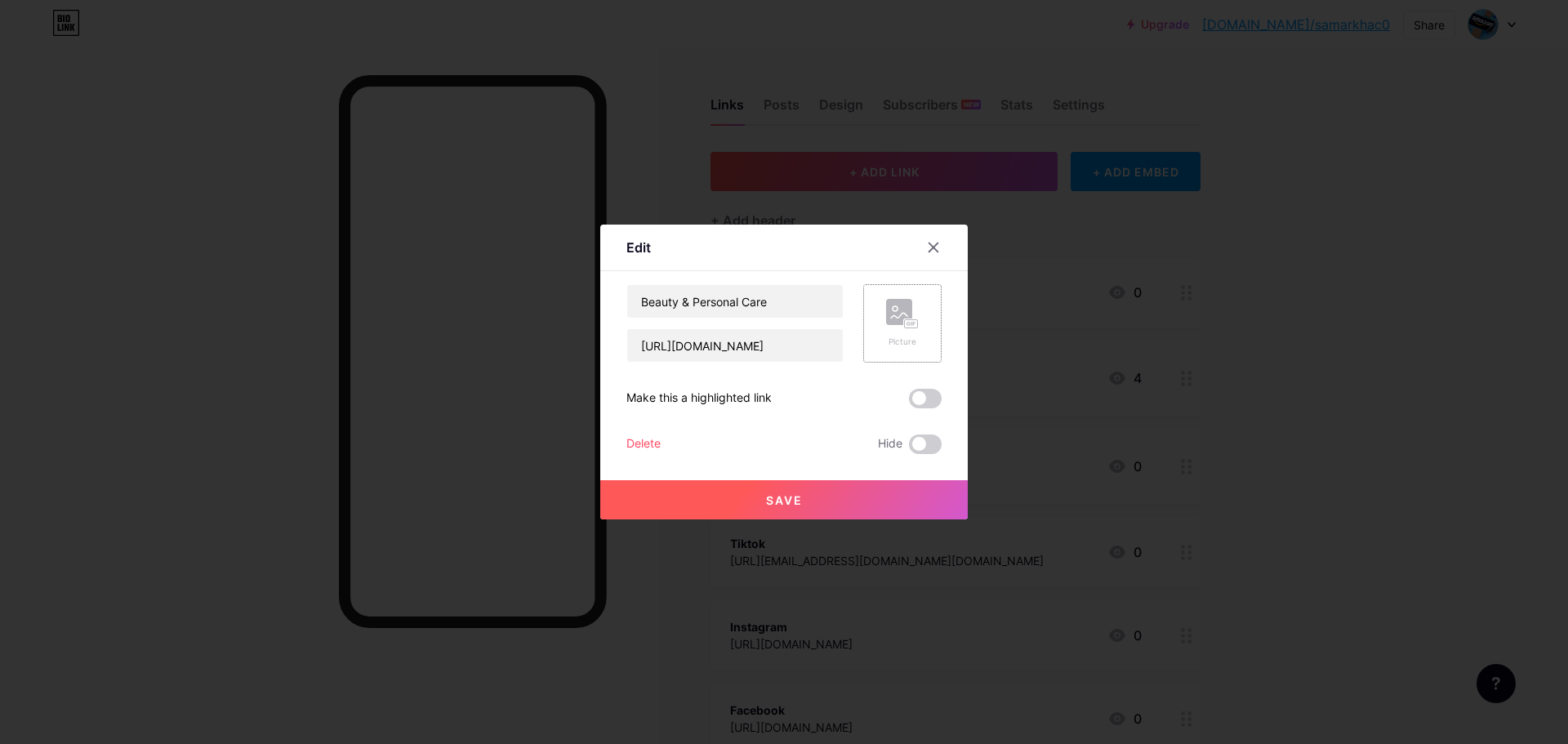
click at [886, 330] on div "Picture" at bounding box center [902, 323] width 33 height 49
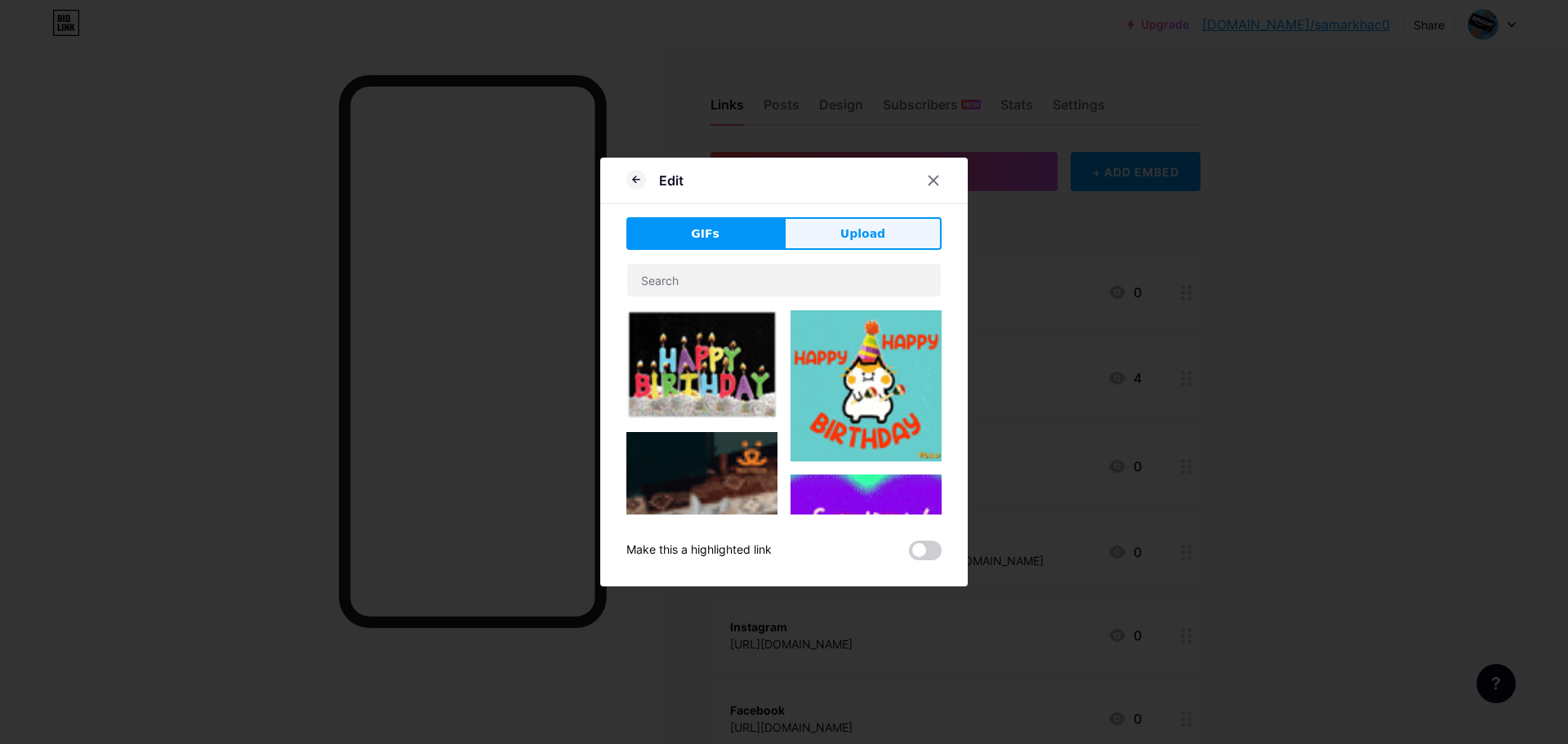
click at [902, 235] on button "Upload" at bounding box center [863, 234] width 158 height 33
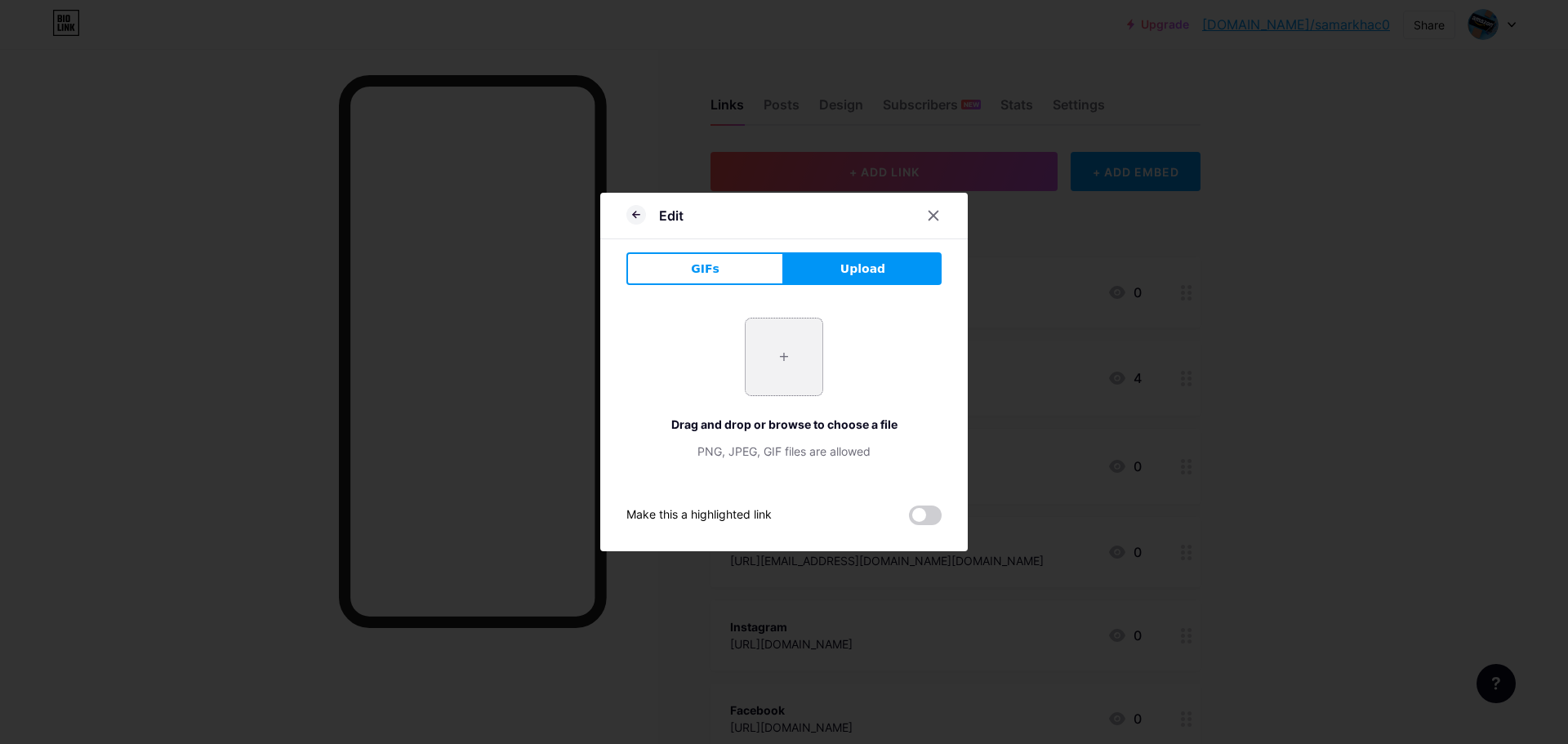
click at [771, 360] on input "file" at bounding box center [784, 358] width 77 height 77
click at [799, 345] on input "file" at bounding box center [784, 358] width 77 height 77
type input "C:\fakepath\9312.jpg"
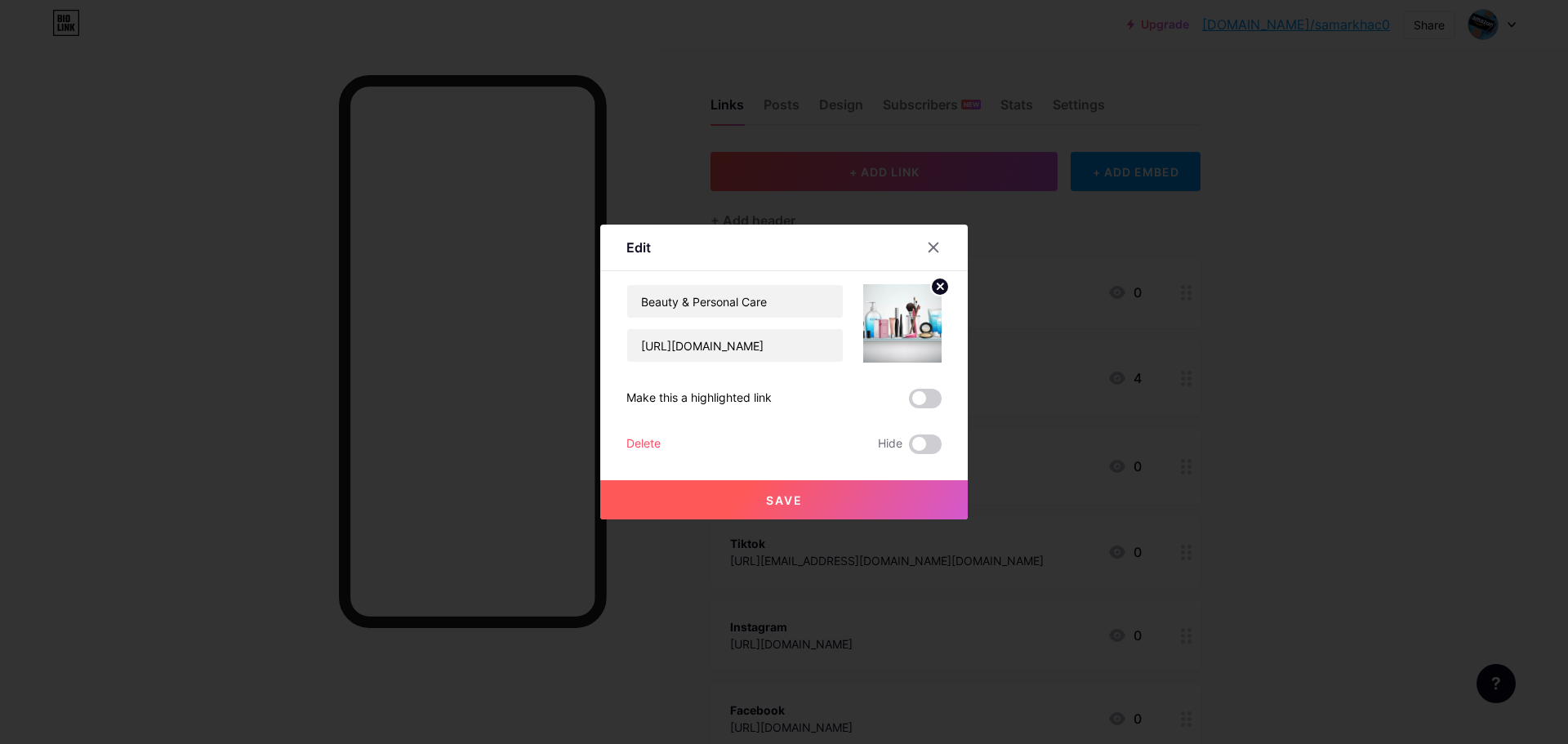
click at [787, 494] on span "Save" at bounding box center [784, 500] width 37 height 13
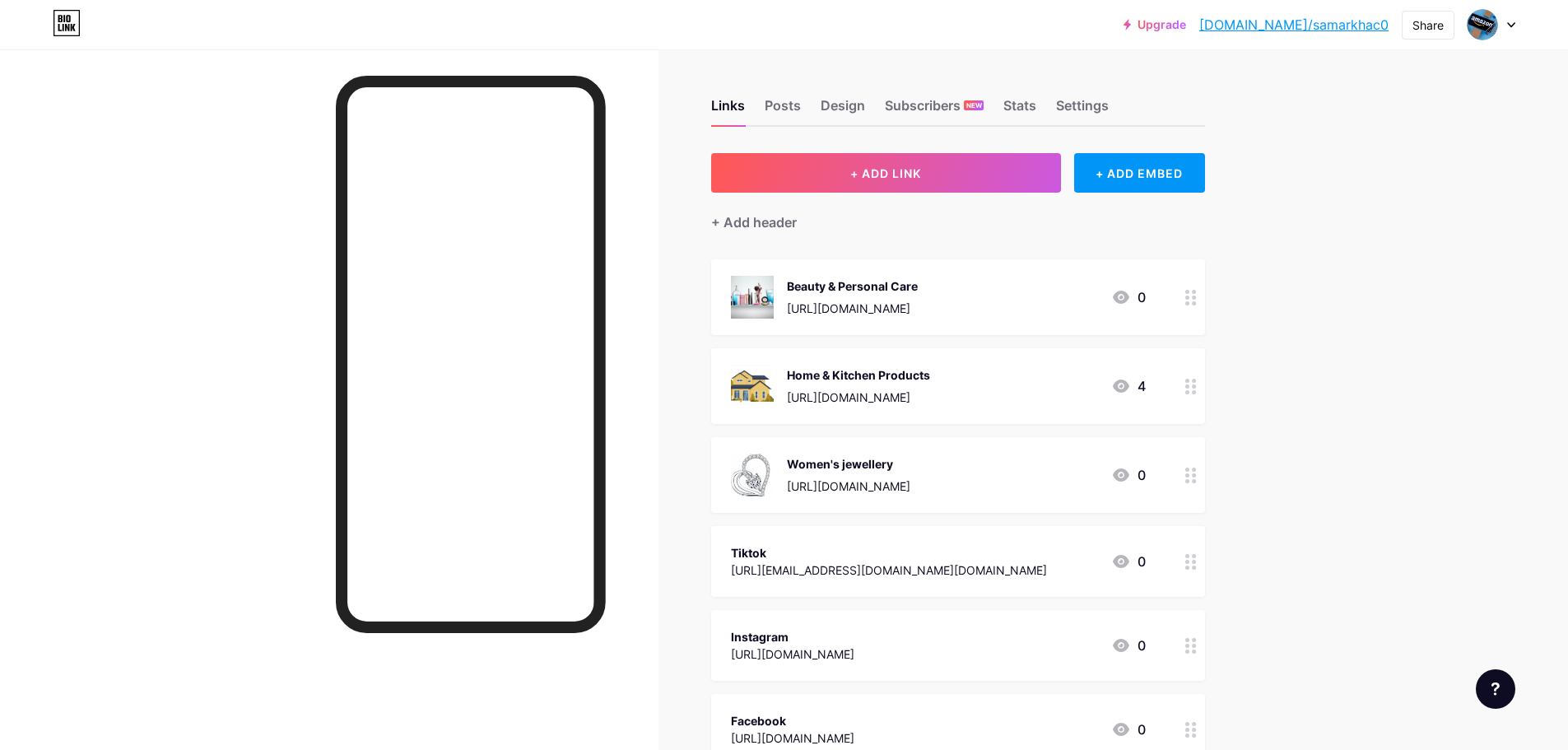
drag, startPoint x: 600, startPoint y: 353, endPoint x: 1442, endPoint y: 312, distance: 843.0
click at [1439, 311] on div "Upgrade [DOMAIN_NAME]/samark... [DOMAIN_NAME]/samarkhac0 Share Switch accounts …" at bounding box center [784, 562] width 1568 height 1125
click at [1051, 181] on button "+ ADD LINK" at bounding box center [885, 172] width 350 height 40
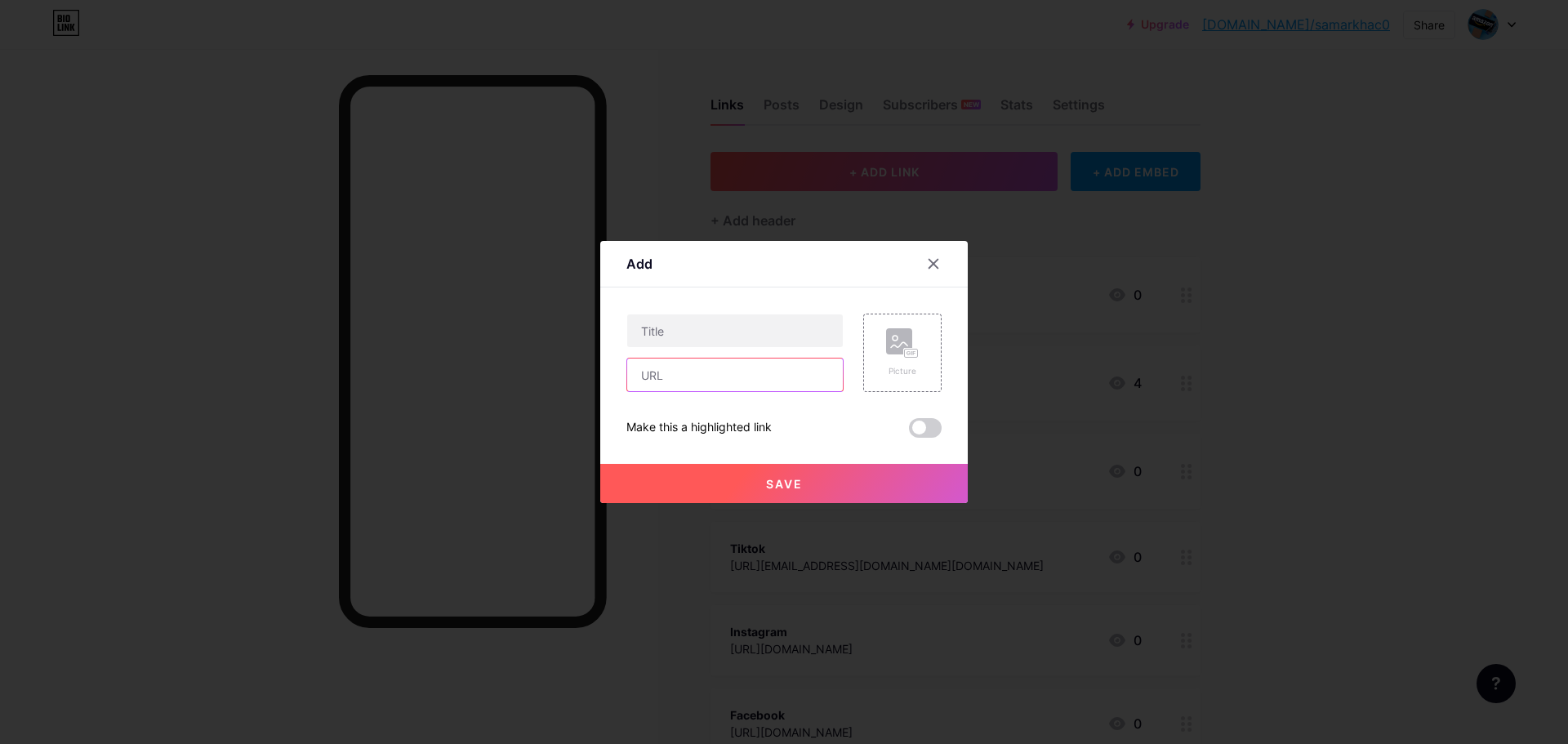
click at [699, 384] on input "text" at bounding box center [735, 375] width 215 height 33
paste input "[URL][DOMAIN_NAME]"
type input "[URL][DOMAIN_NAME]"
click at [817, 480] on button "Save" at bounding box center [784, 484] width 368 height 39
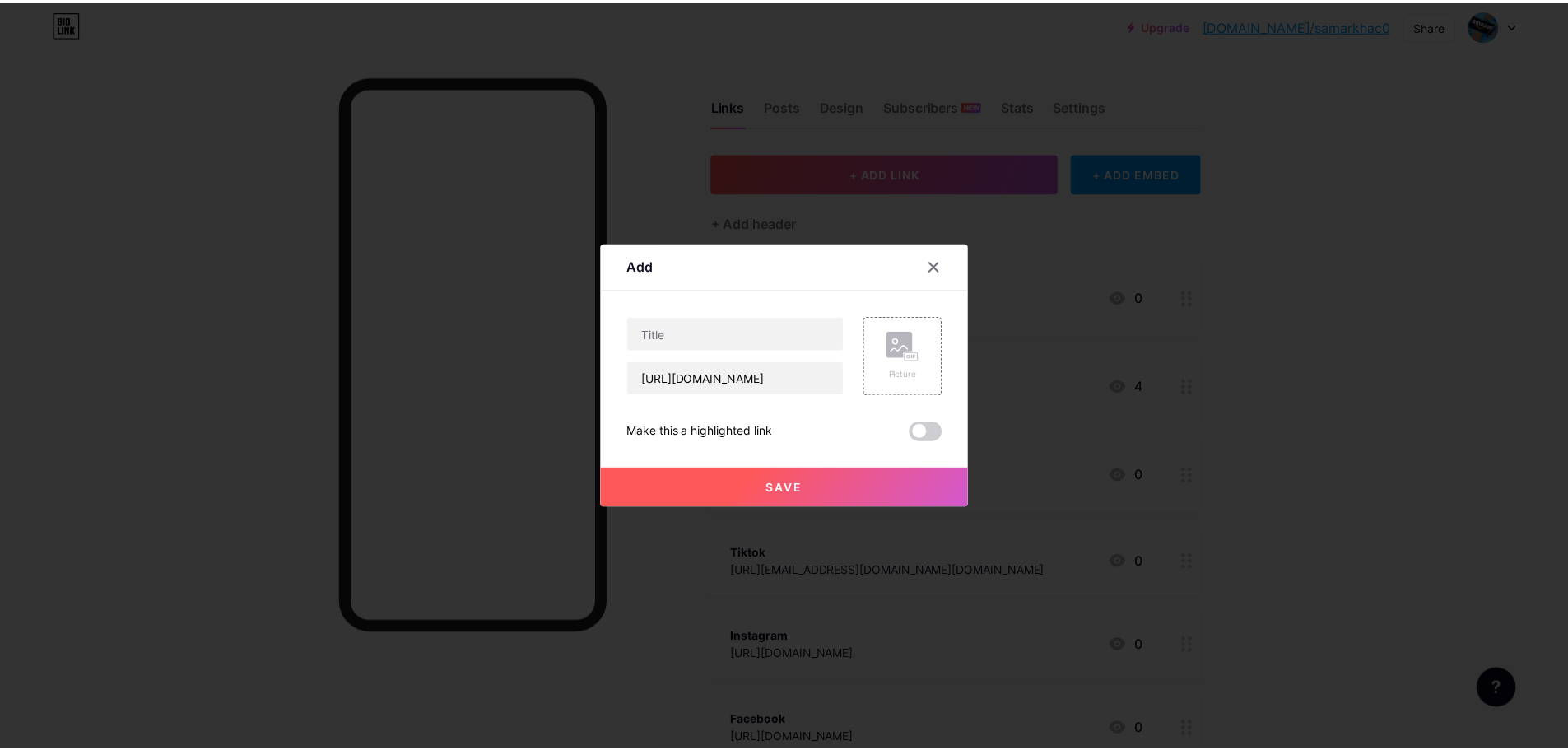
scroll to position [0, 0]
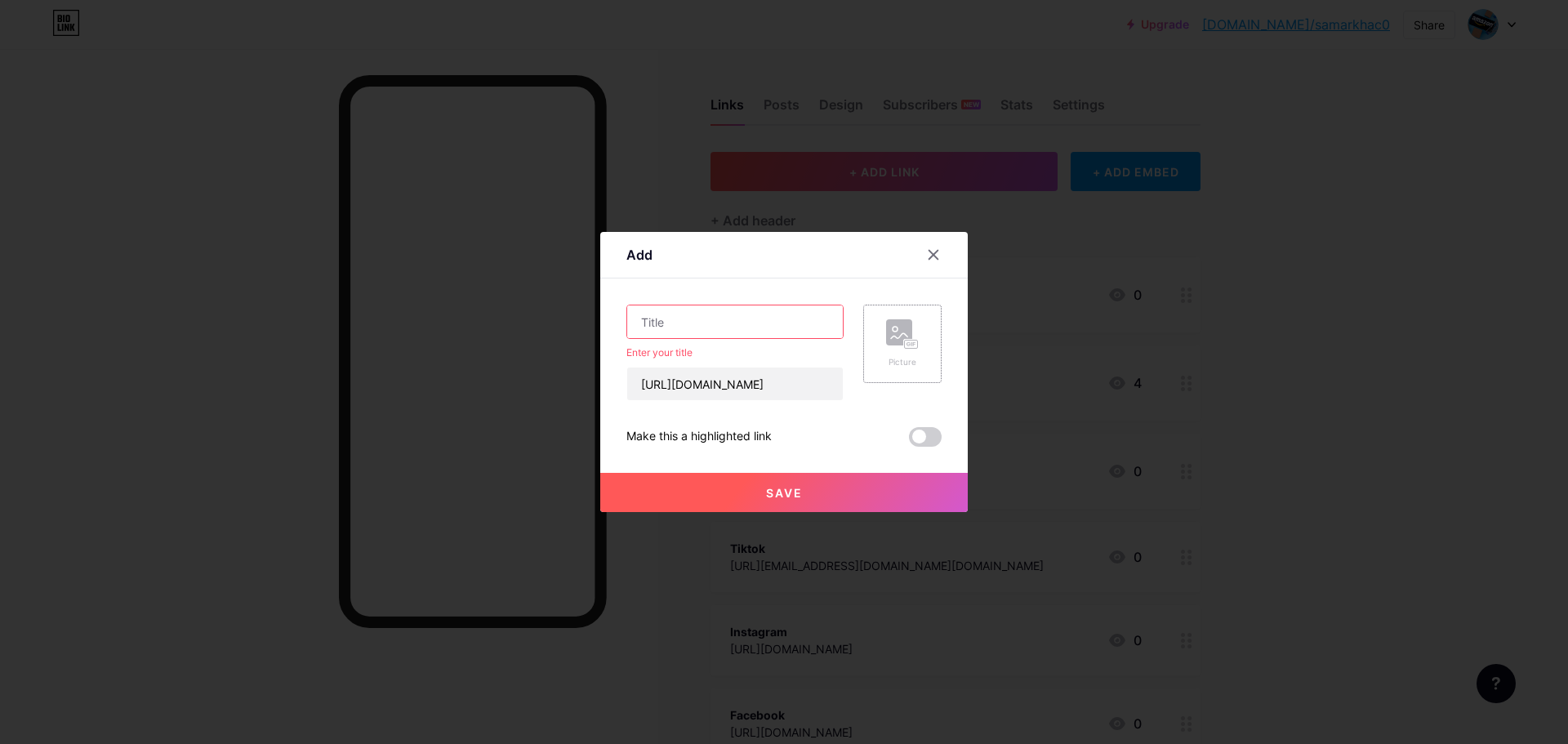
click at [895, 364] on div "Picture" at bounding box center [902, 362] width 33 height 12
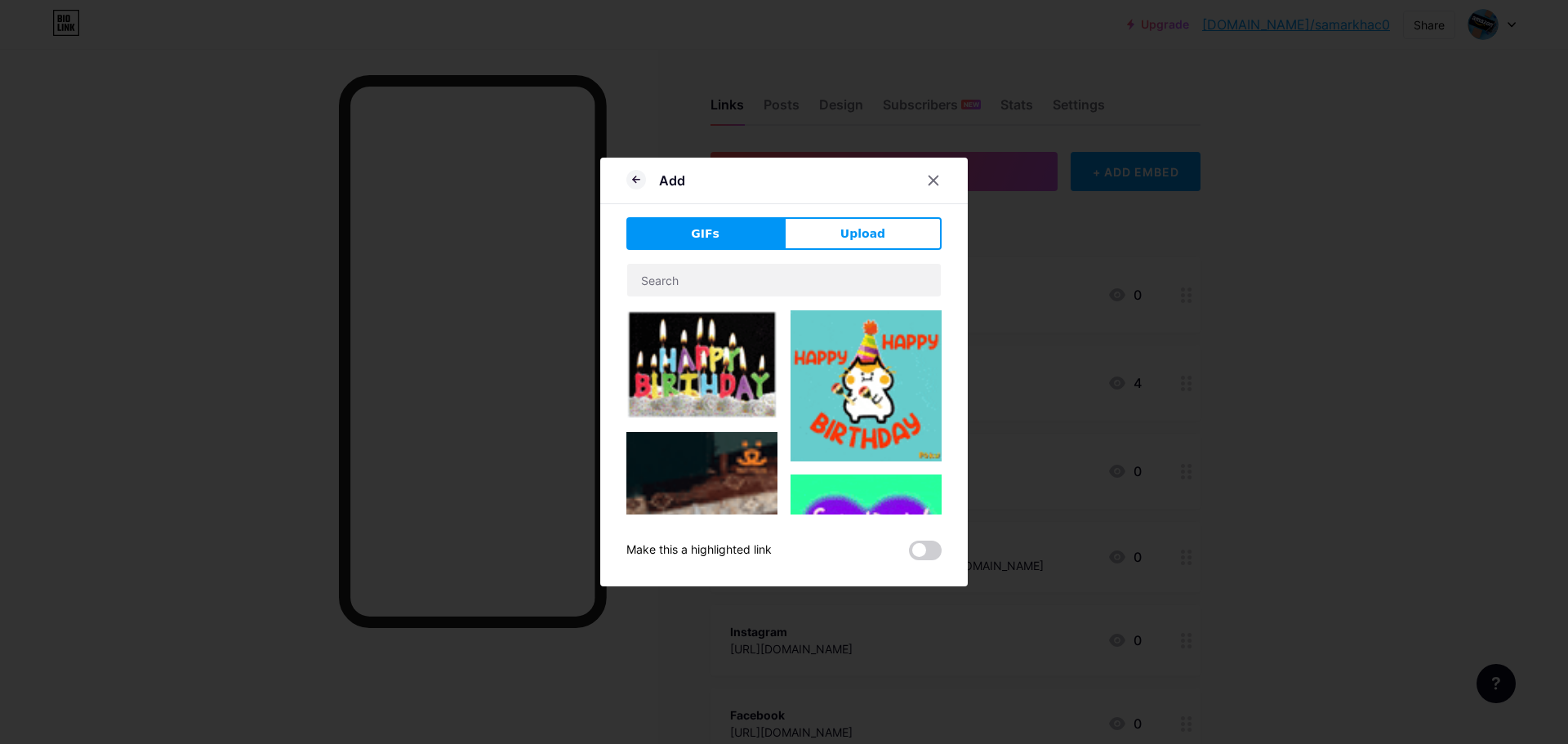
click at [853, 245] on button "Upload" at bounding box center [863, 234] width 158 height 33
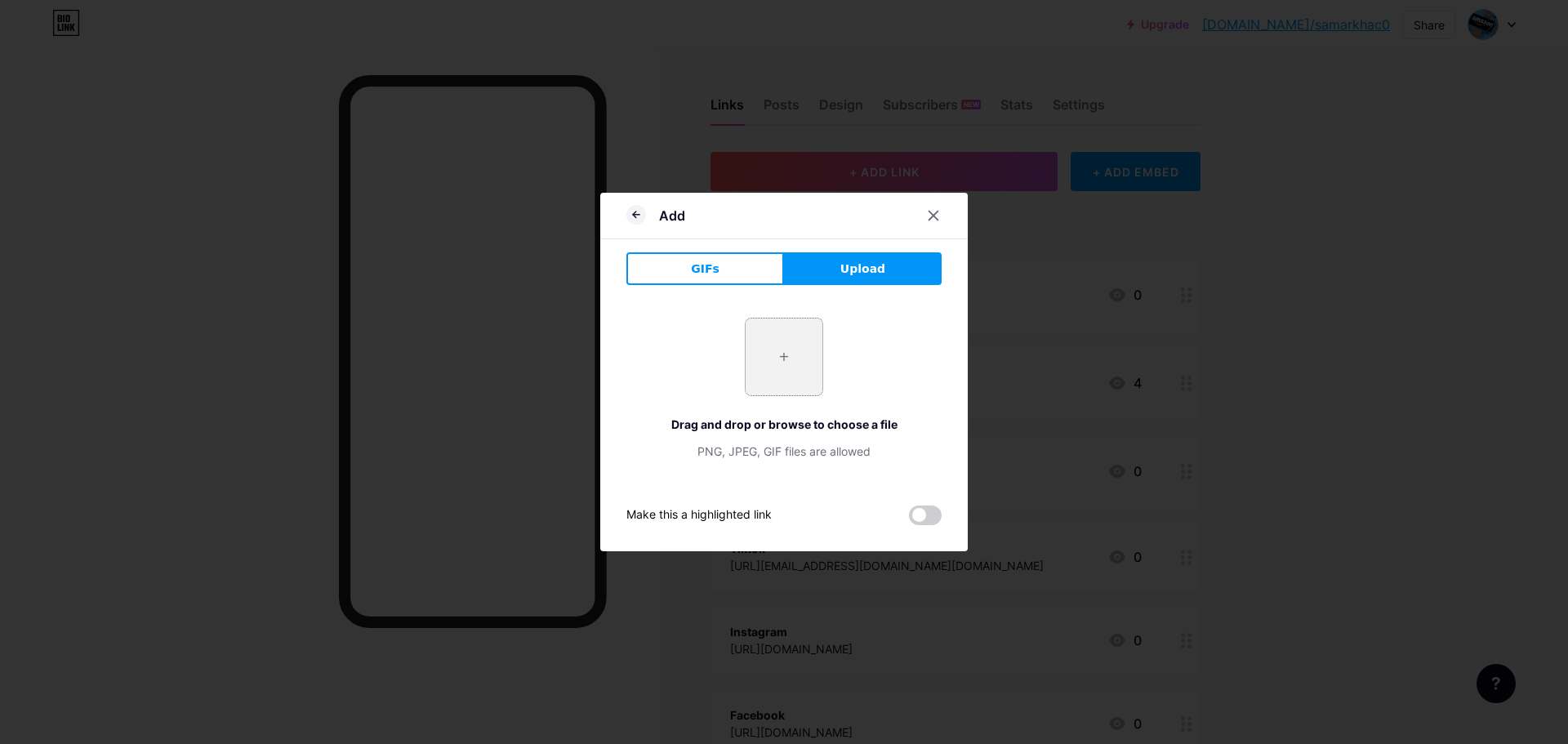
click at [772, 383] on input "file" at bounding box center [784, 358] width 77 height 77
type input "C:\fakepath\9312.jpg"
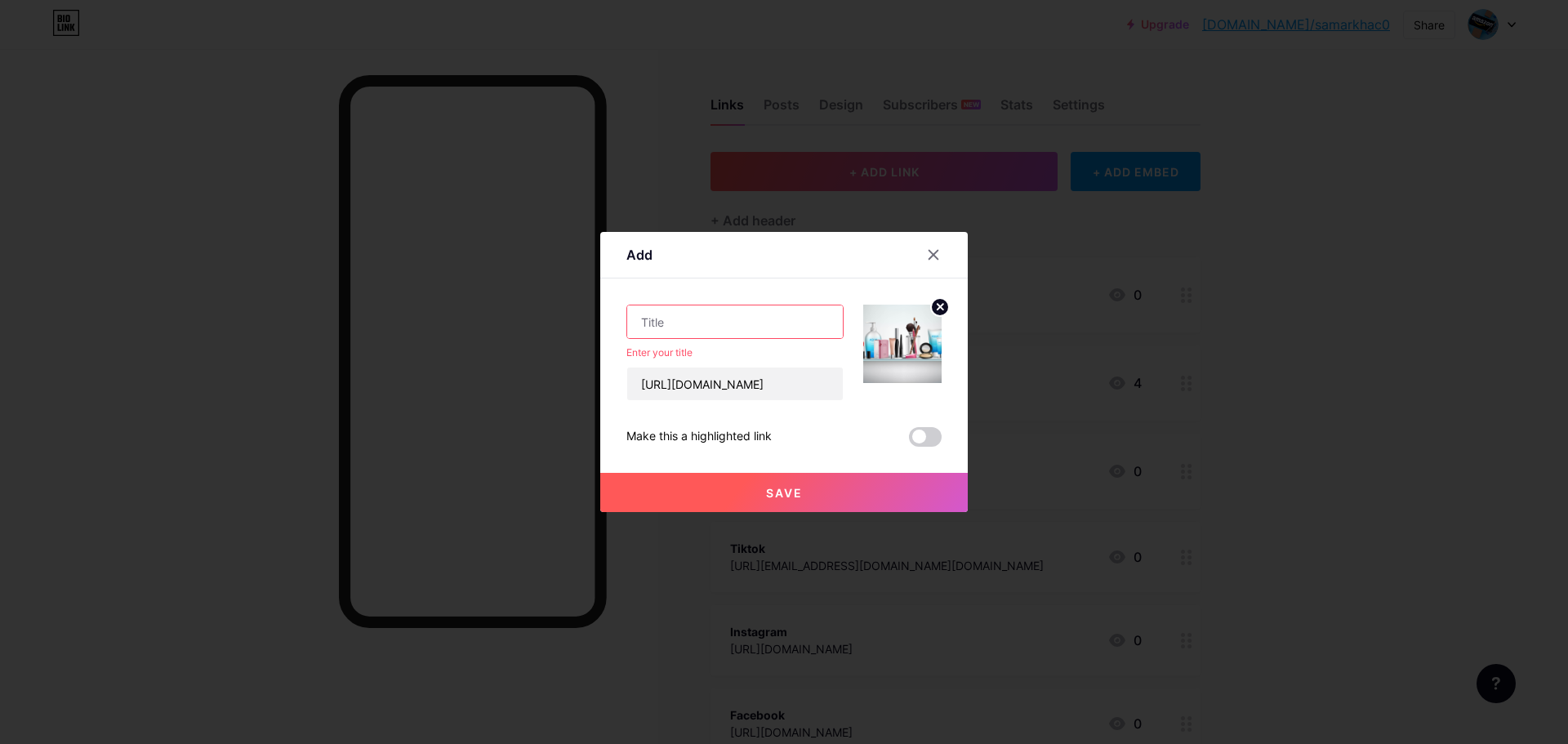
click at [688, 328] on input "text" at bounding box center [735, 322] width 215 height 33
type input "B"
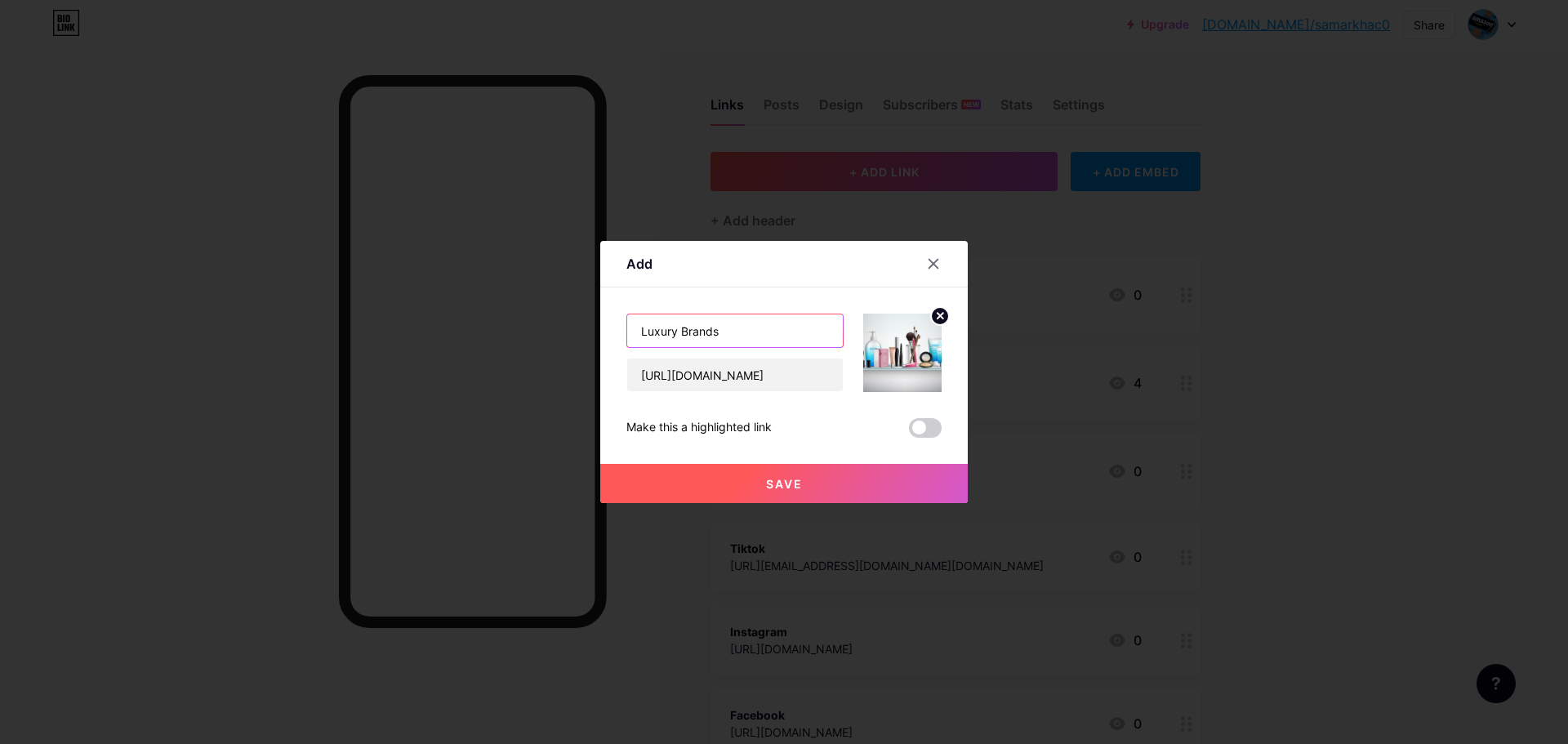
type input "Luxury Brands"
click at [783, 477] on span "Save" at bounding box center [784, 484] width 37 height 13
click at [938, 313] on icon at bounding box center [941, 316] width 6 height 6
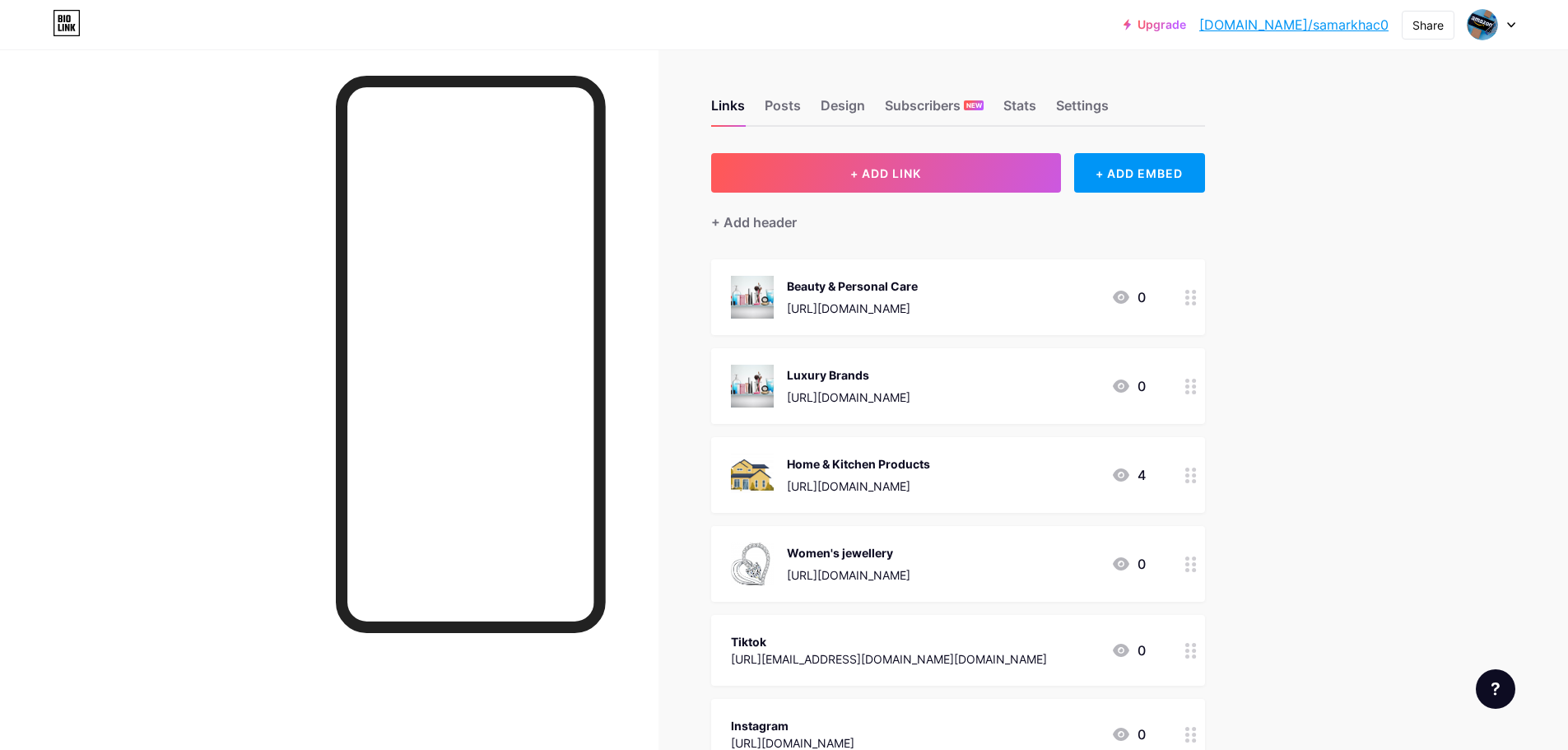
click at [918, 286] on div "Beauty & Personal Care" at bounding box center [852, 286] width 131 height 17
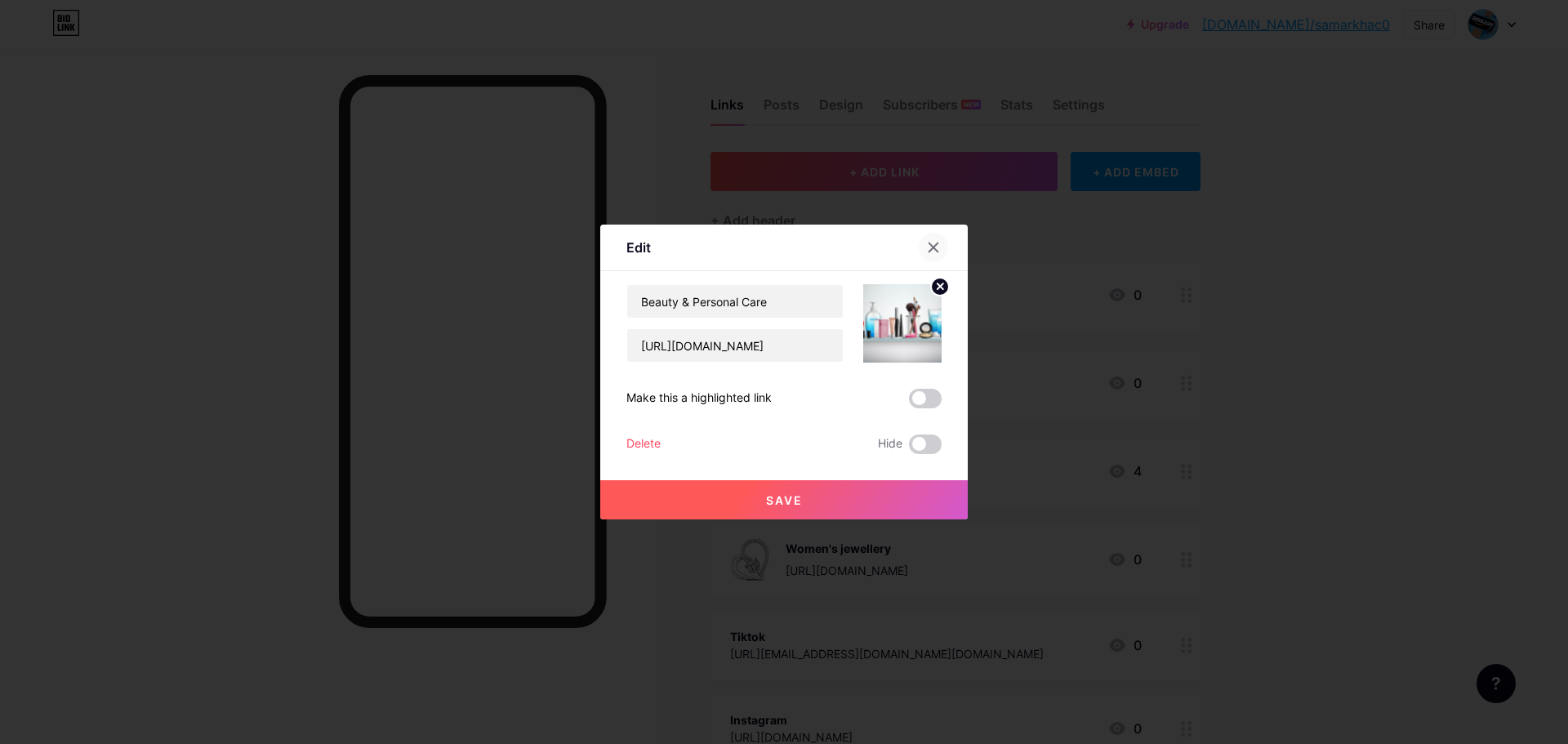
click at [933, 243] on icon at bounding box center [934, 248] width 13 height 13
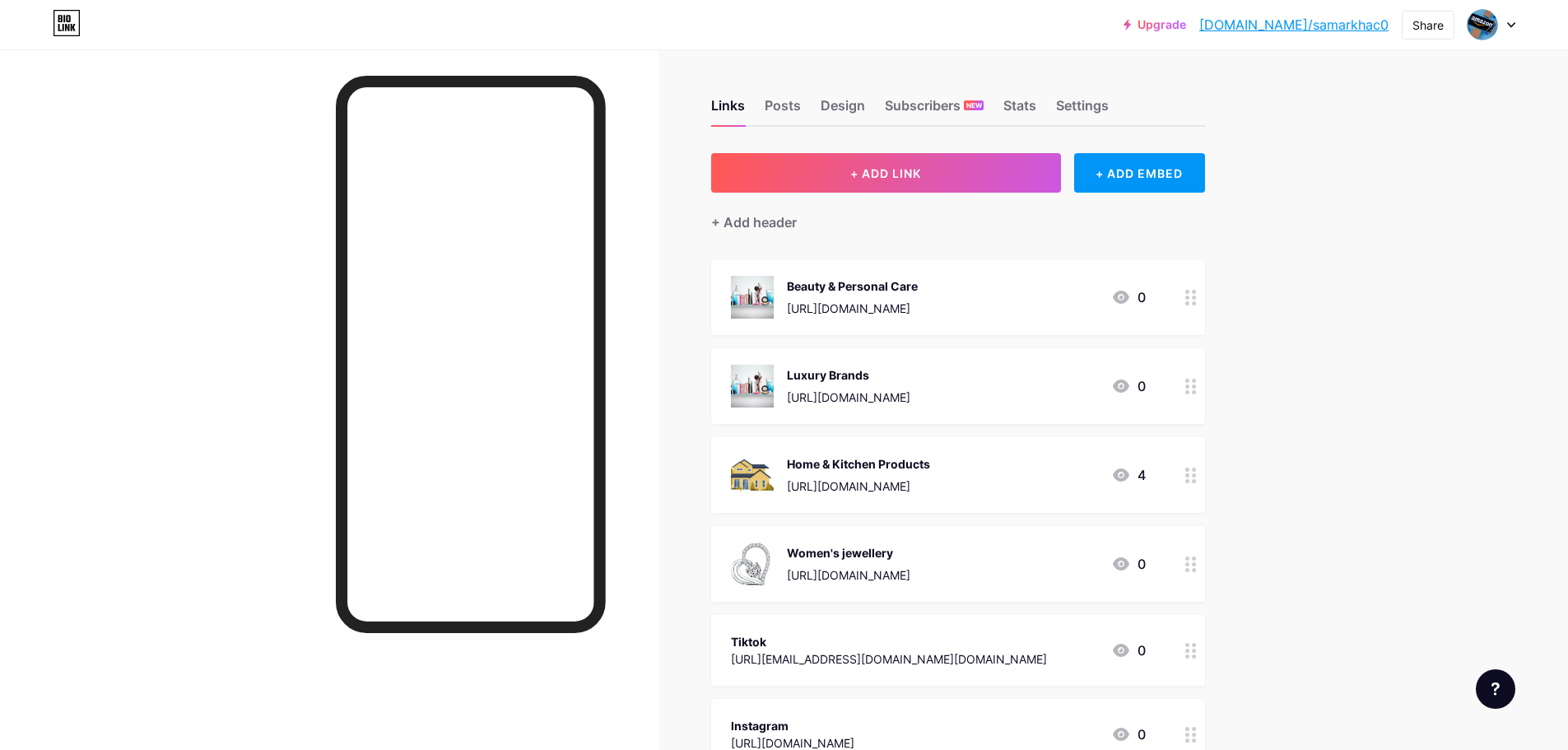
click at [910, 379] on div "Luxury Brands" at bounding box center [849, 375] width 124 height 17
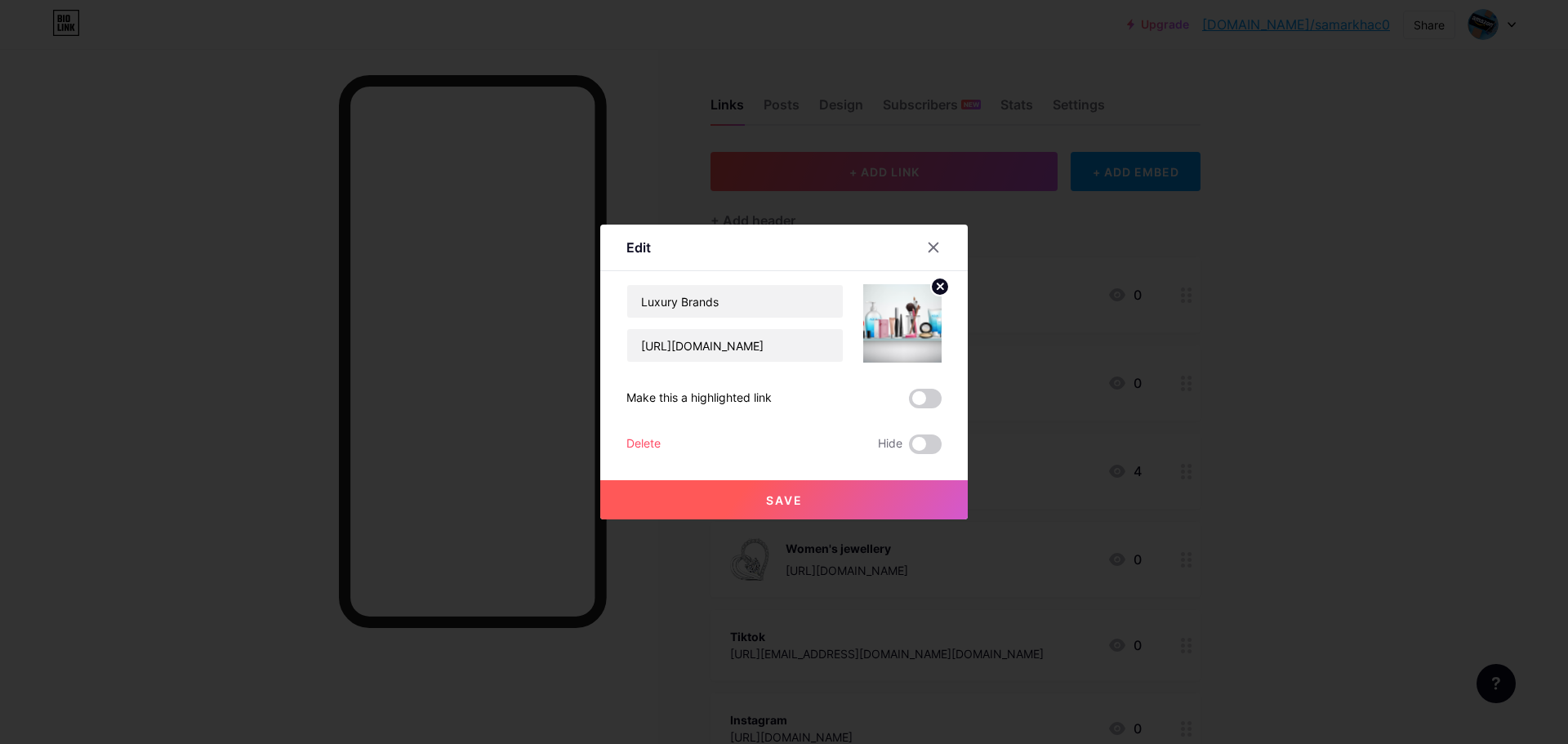
click at [912, 330] on img at bounding box center [902, 324] width 79 height 79
click at [932, 287] on circle at bounding box center [940, 286] width 18 height 18
click at [907, 330] on div "Picture" at bounding box center [902, 323] width 33 height 49
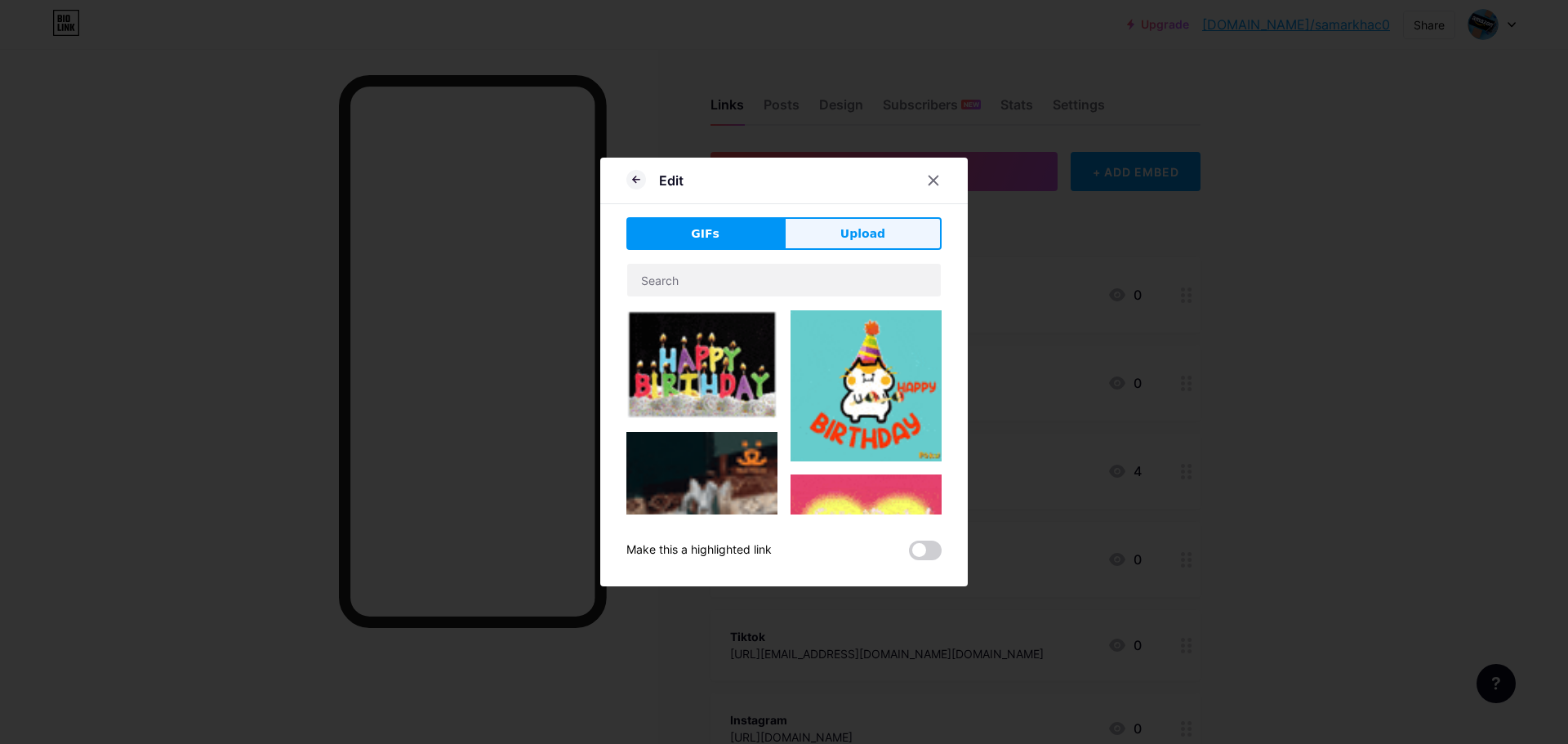
click at [852, 242] on span "Upload" at bounding box center [863, 235] width 45 height 17
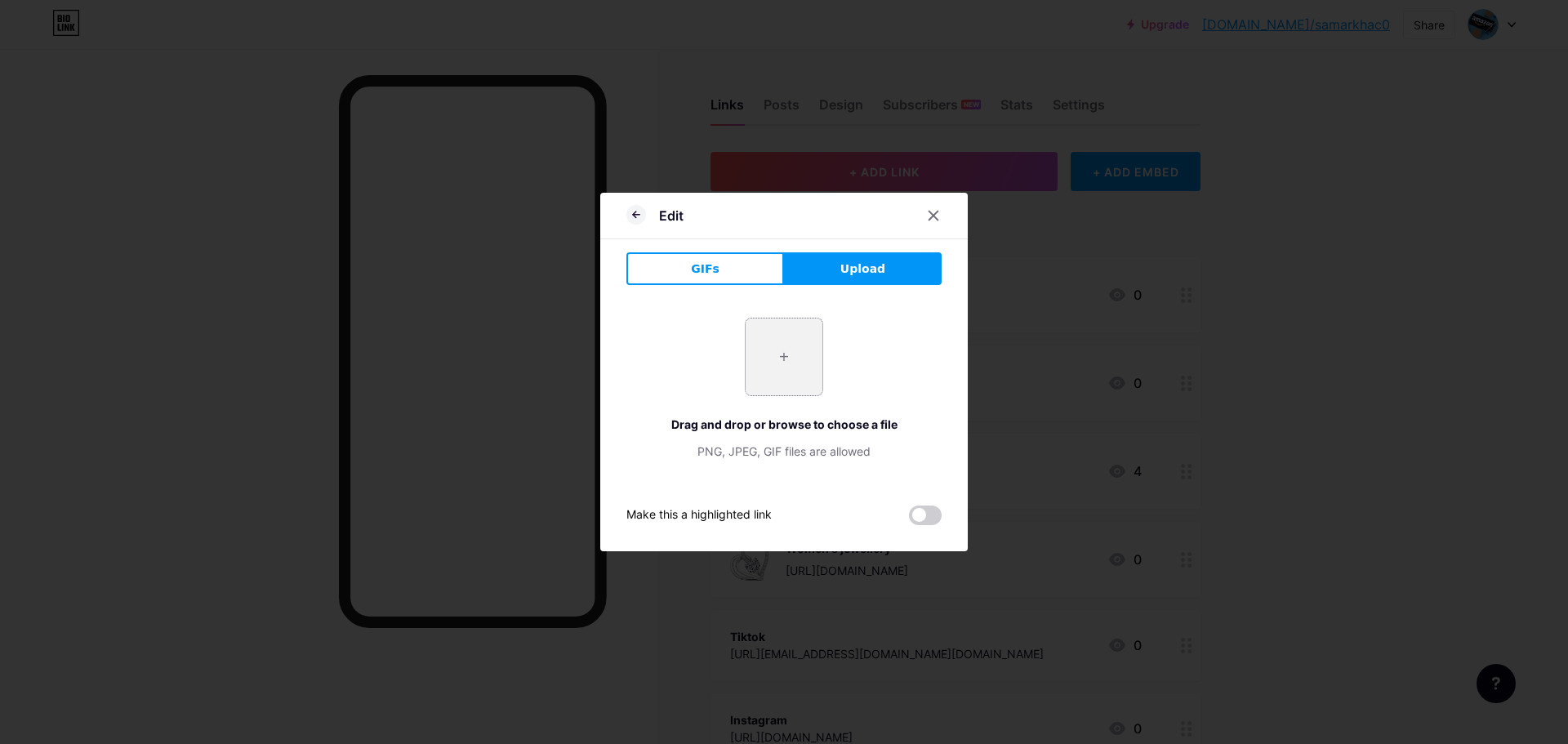
click at [738, 360] on div "+ Drag and drop or browse to choose a file PNG, JPEG, GIF files are allowed" at bounding box center [784, 389] width 315 height 142
click at [793, 357] on input "file" at bounding box center [784, 358] width 77 height 77
type input "C:\fakepath\top-view-[DATE][DATE]-arrangement-black-background.jpg"
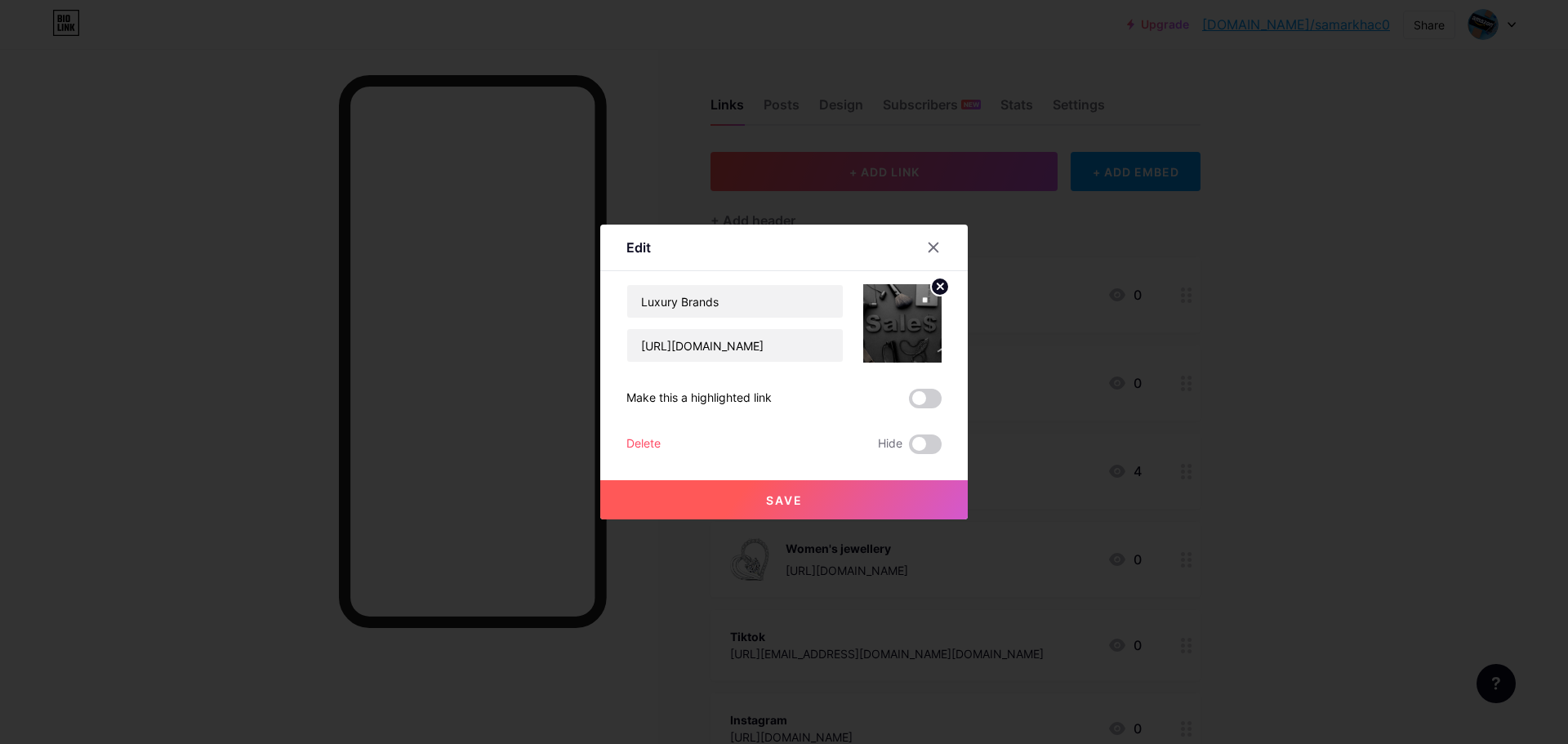
click at [931, 288] on circle at bounding box center [940, 286] width 18 height 18
click at [911, 326] on rect at bounding box center [912, 324] width 13 height 9
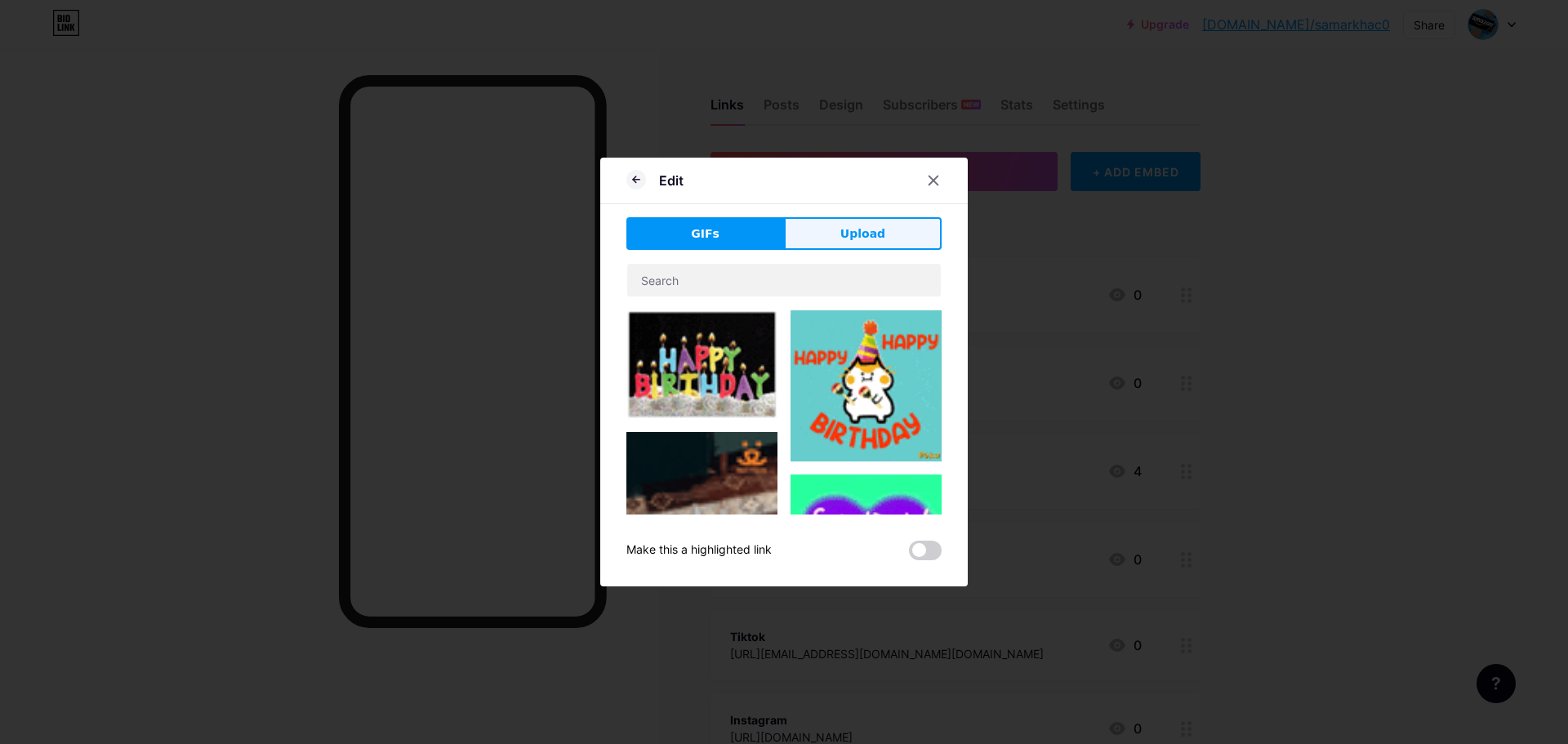
click at [806, 232] on button "Upload" at bounding box center [863, 234] width 158 height 33
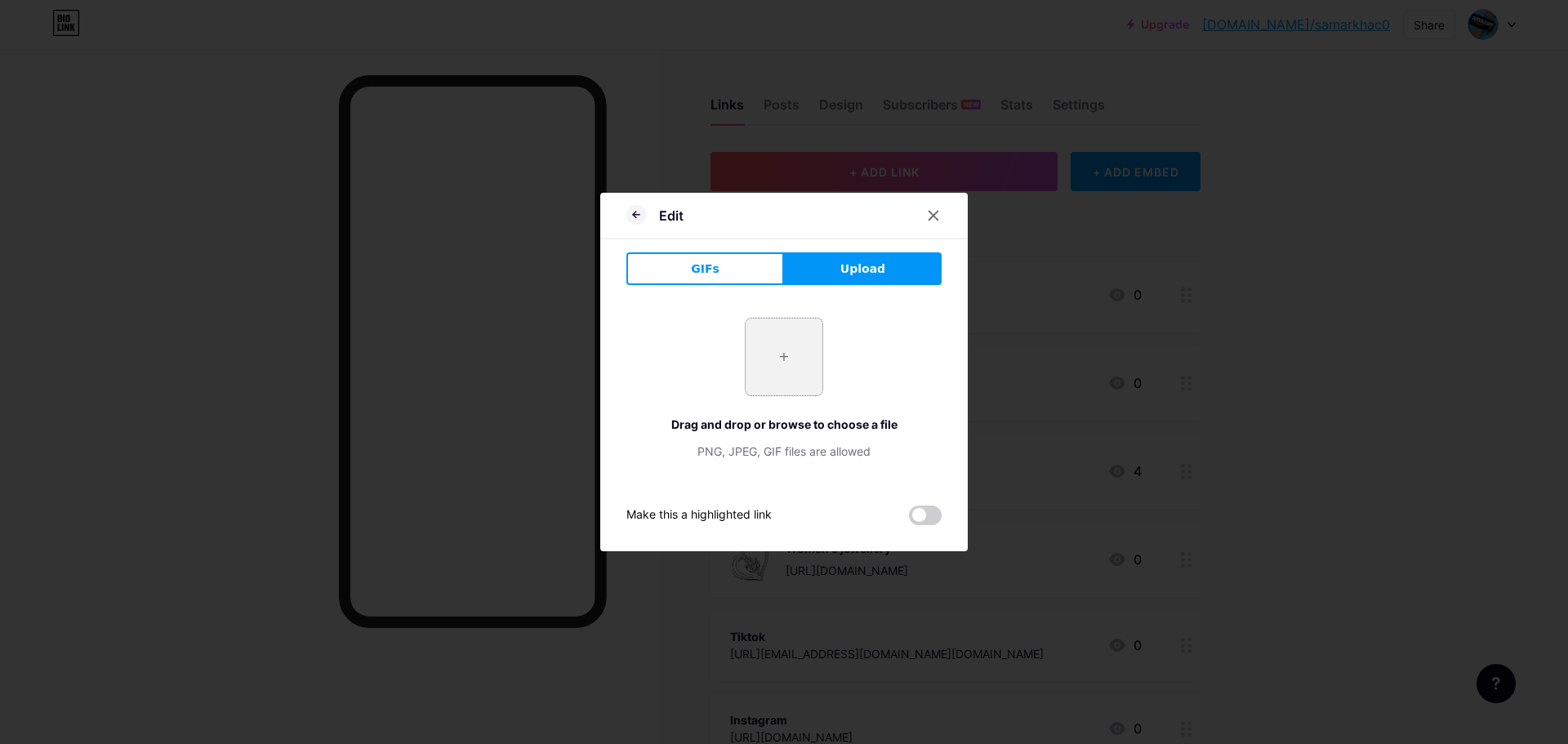
click at [746, 395] on input "file" at bounding box center [784, 358] width 77 height 77
type input "C:\fakepath\traveler-camera-hipster-scarf-smartphone-backpacker.jpg"
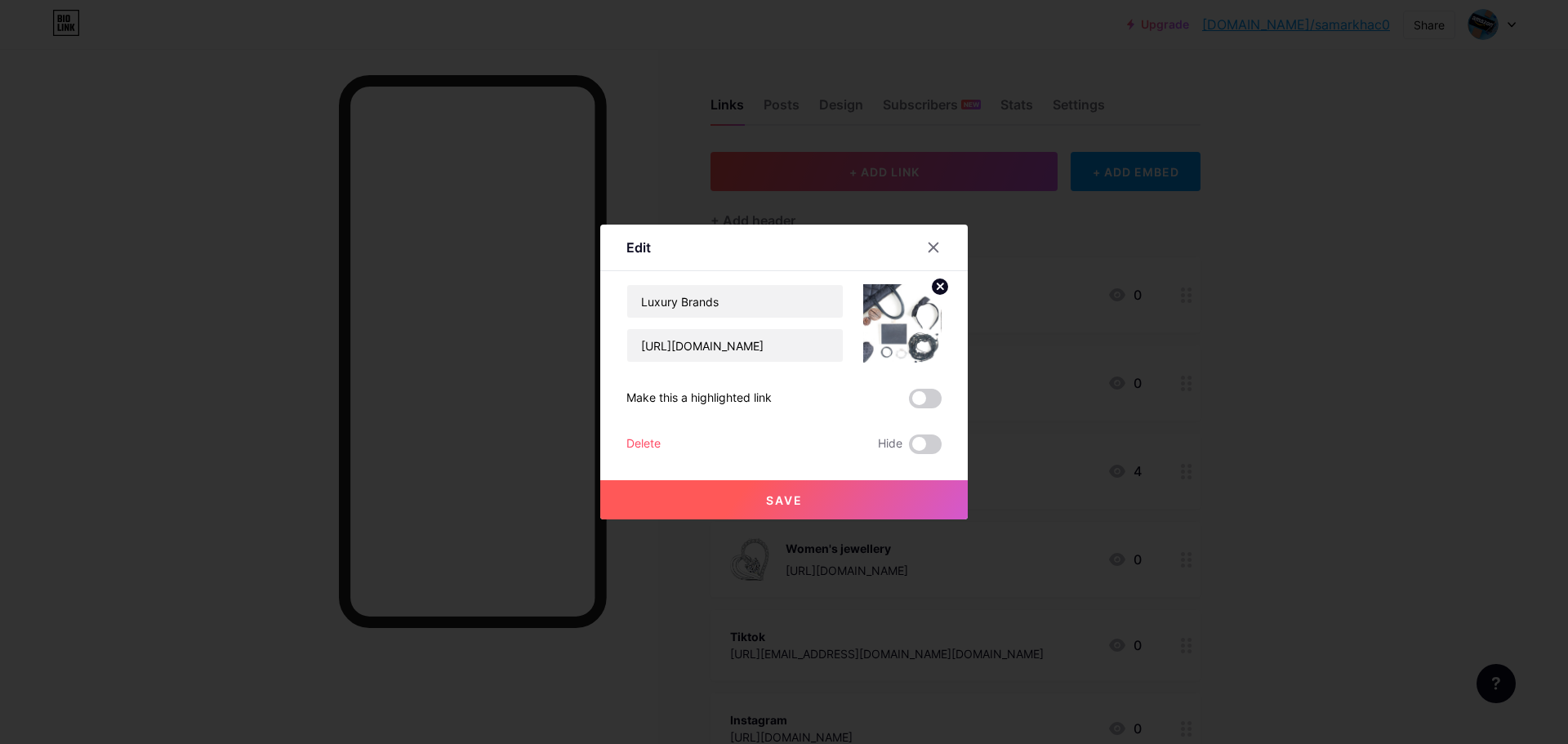
click at [776, 497] on span "Save" at bounding box center [784, 500] width 37 height 13
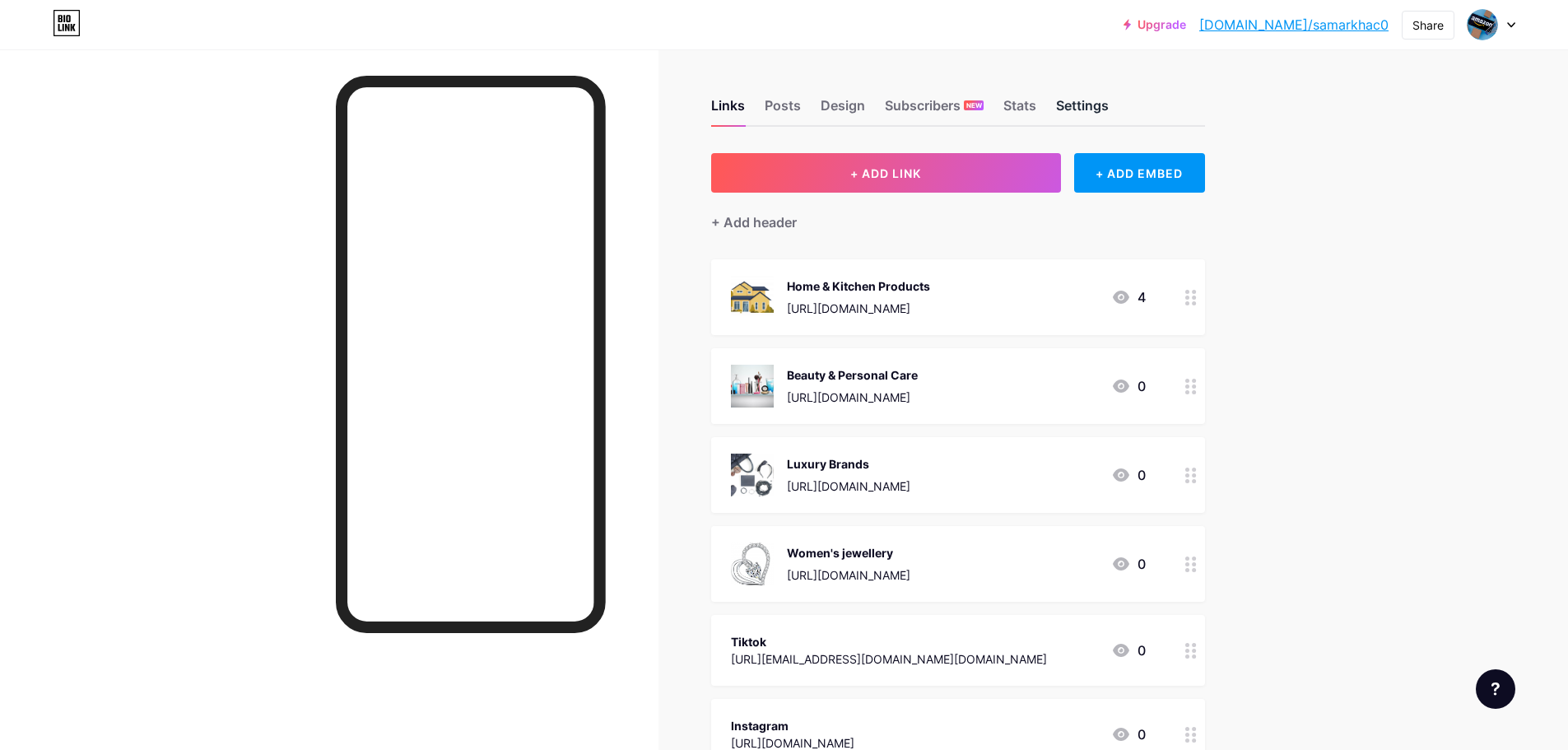
click at [1104, 102] on div "Settings" at bounding box center [1083, 110] width 52 height 30
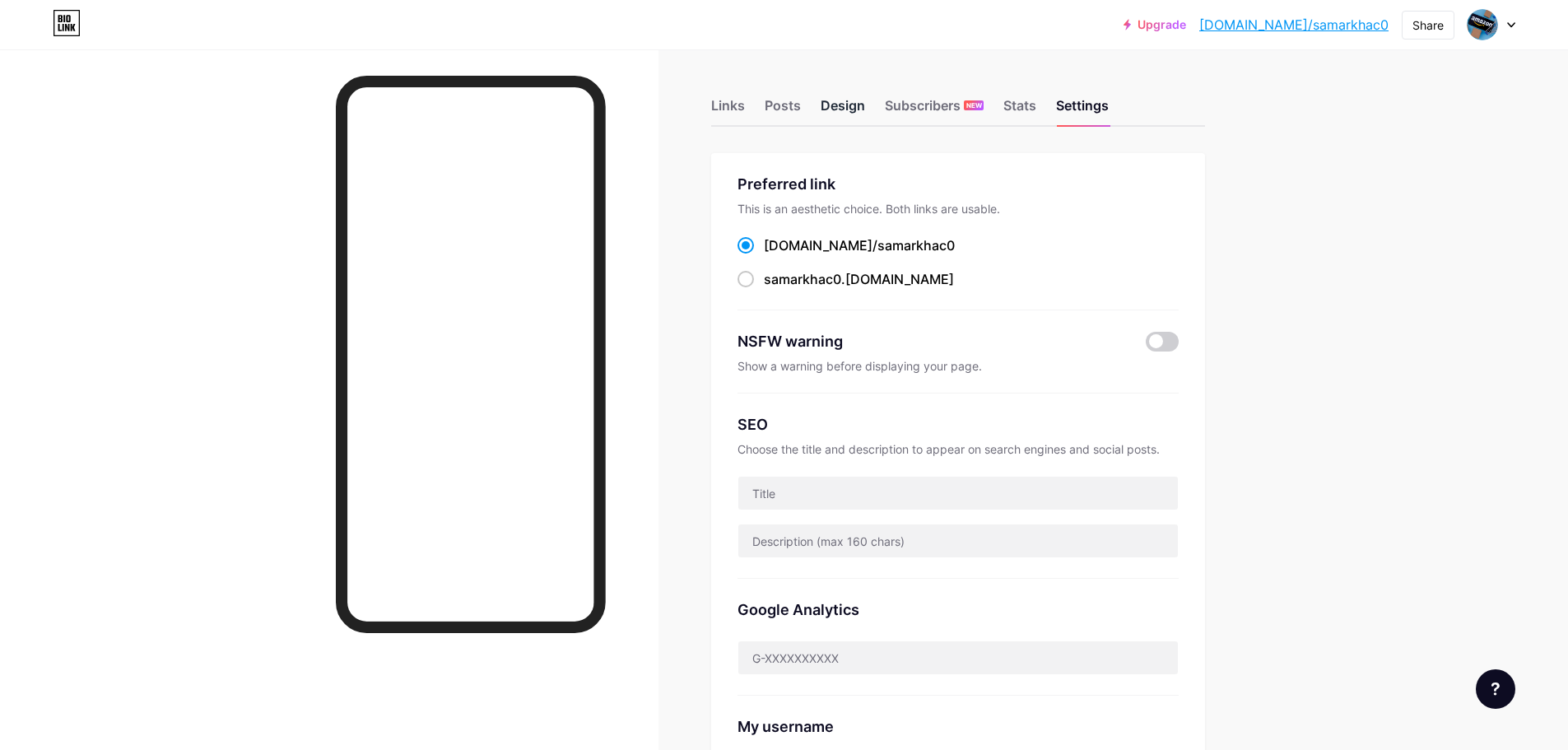
click at [847, 108] on div "Design" at bounding box center [843, 110] width 45 height 30
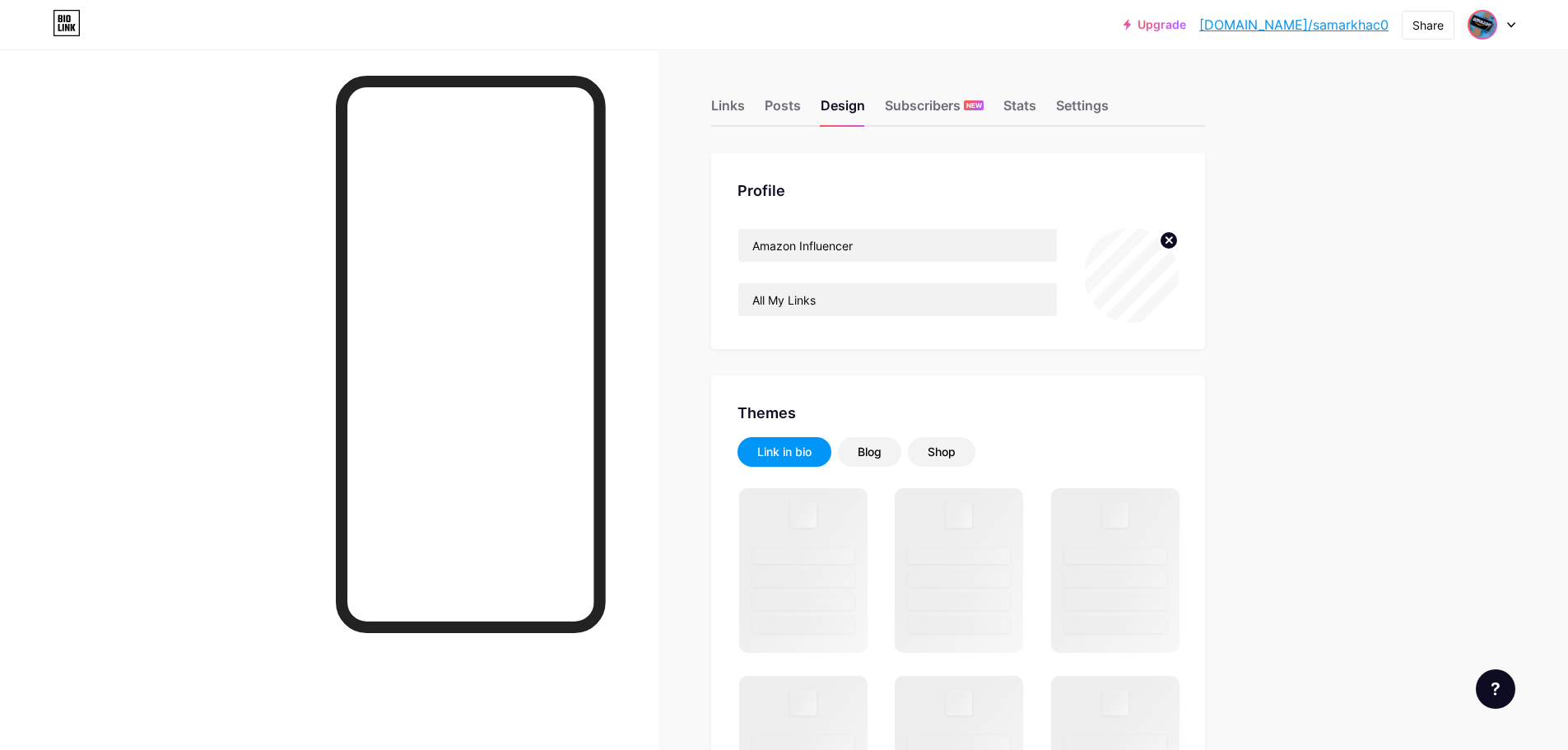
click at [1490, 25] on img at bounding box center [1482, 24] width 26 height 26
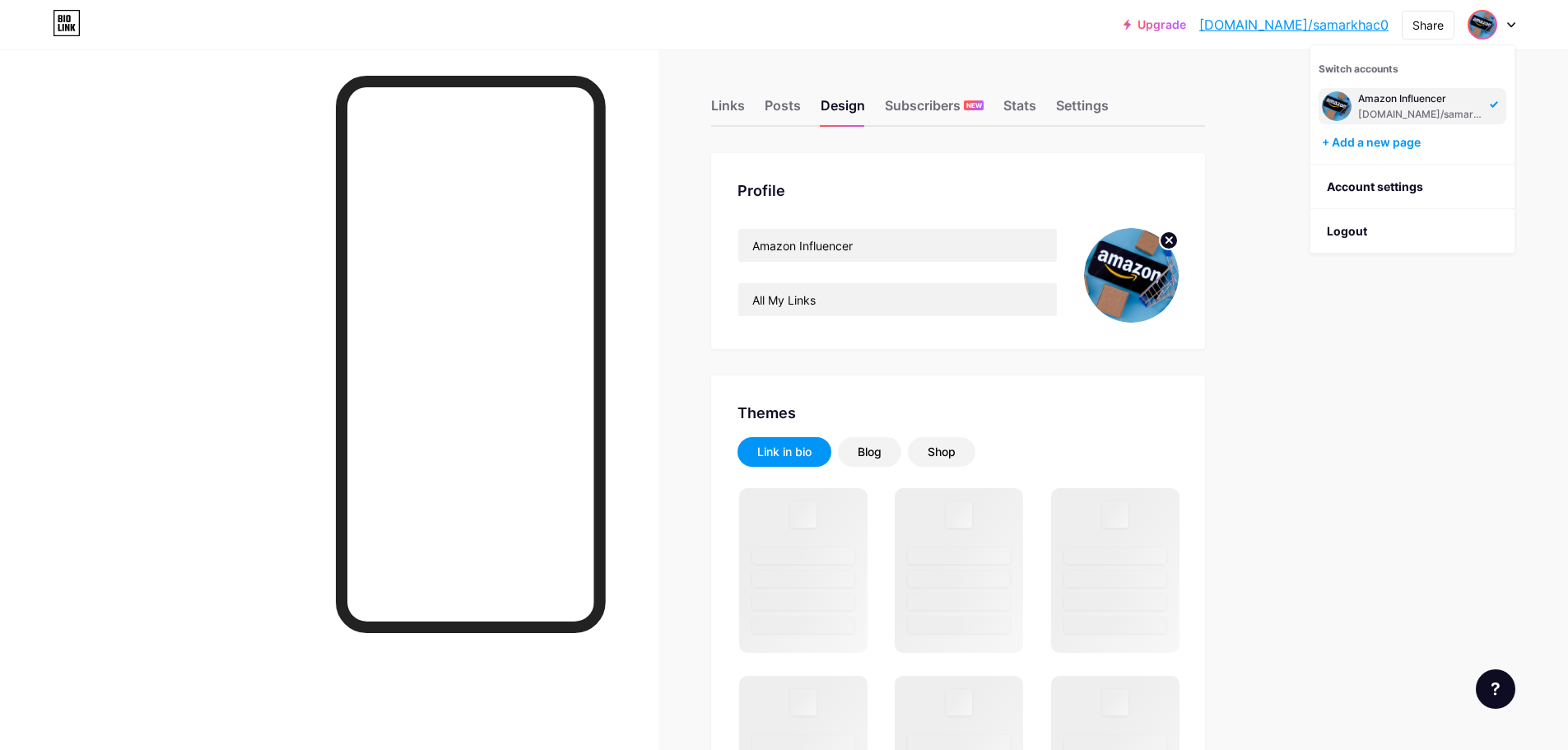
click at [1170, 240] on circle at bounding box center [1169, 240] width 18 height 18
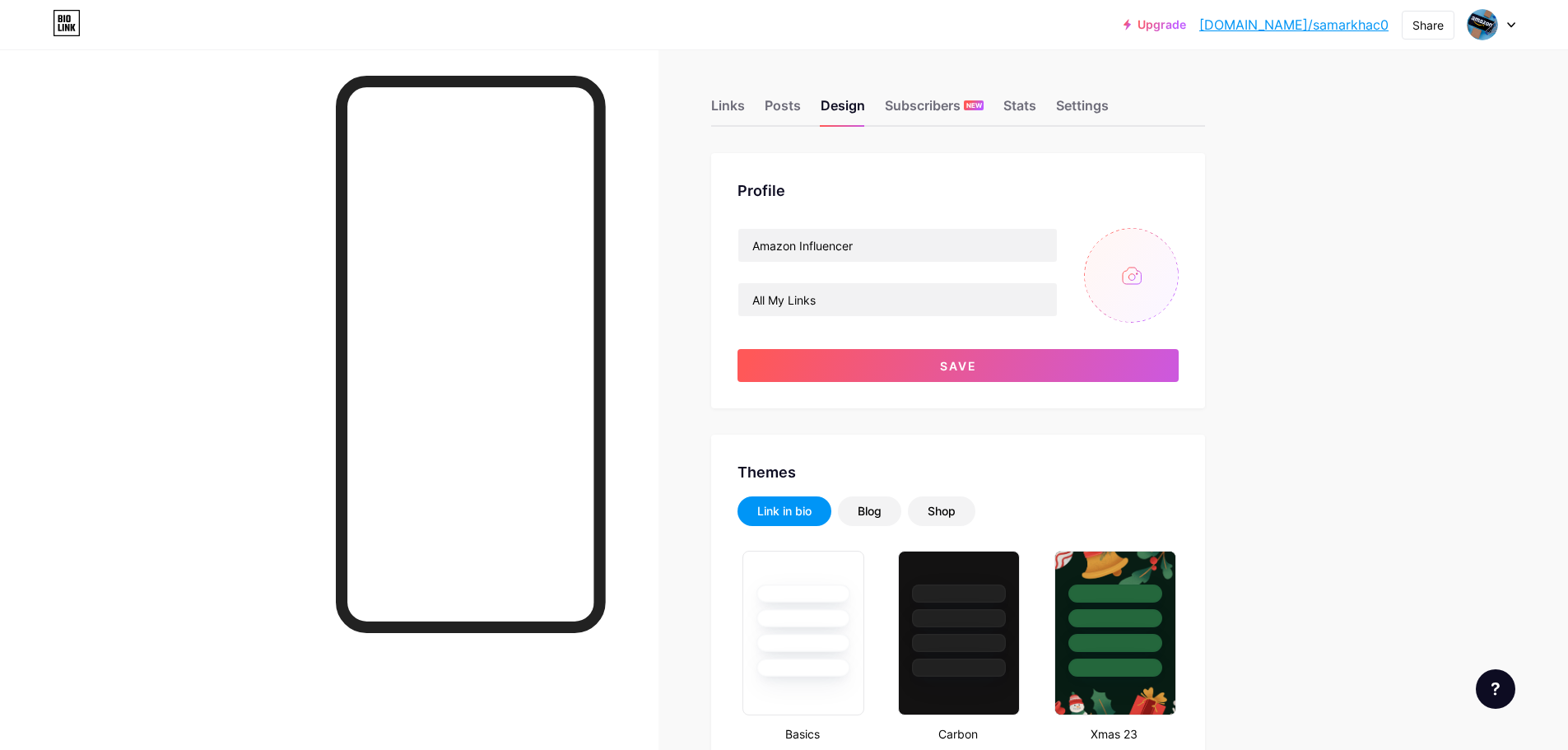
click at [1149, 271] on input "file" at bounding box center [1131, 275] width 95 height 95
type input "C:\fakepath\top-view-[DATE][DATE]-arrangement-black-background.jpg"
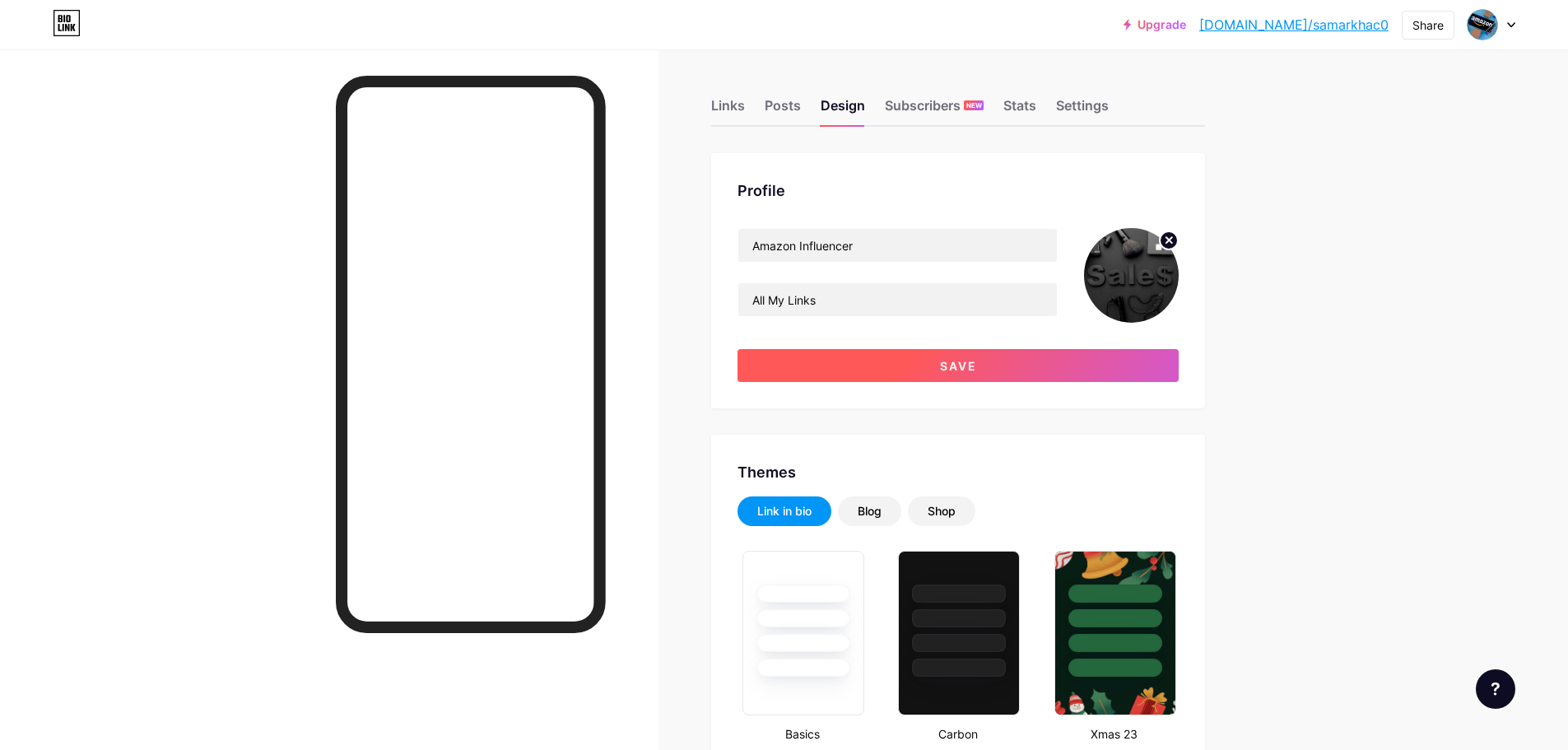
click at [984, 372] on button "Save" at bounding box center [959, 365] width 442 height 33
